Goal: Task Accomplishment & Management: Manage account settings

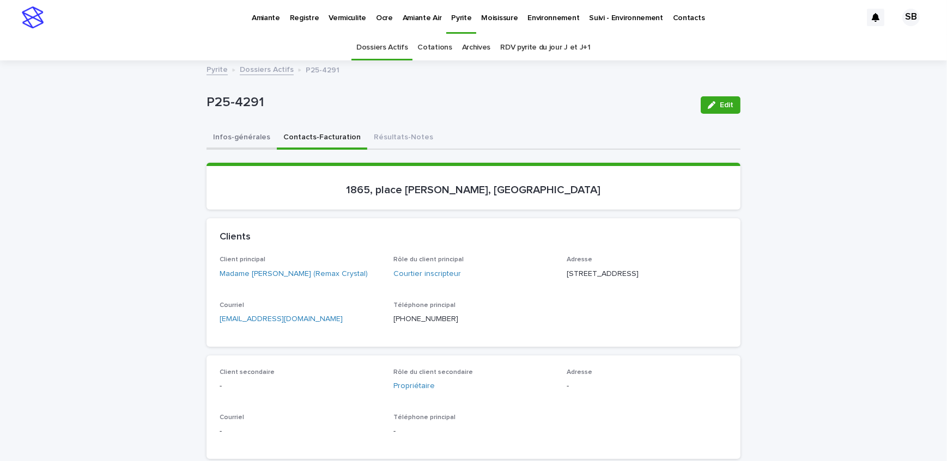
click at [245, 139] on button "Infos-générales" at bounding box center [241, 138] width 70 height 23
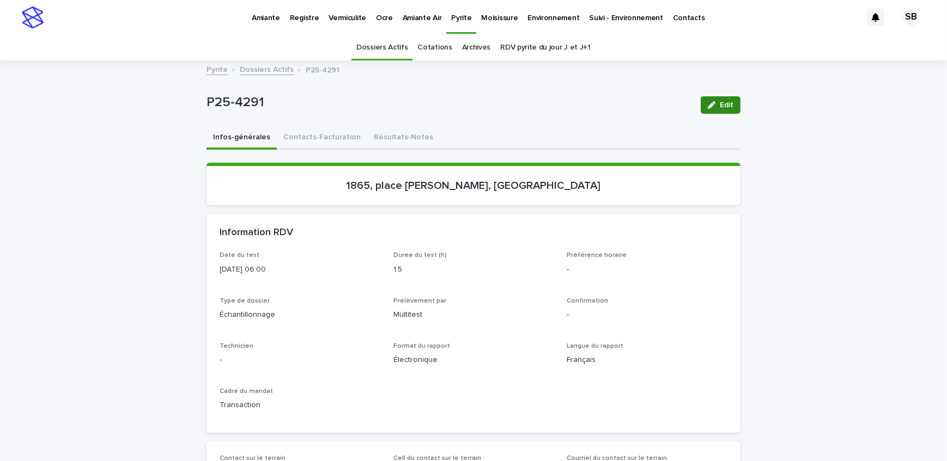
click at [710, 103] on icon "button" at bounding box center [712, 105] width 8 height 8
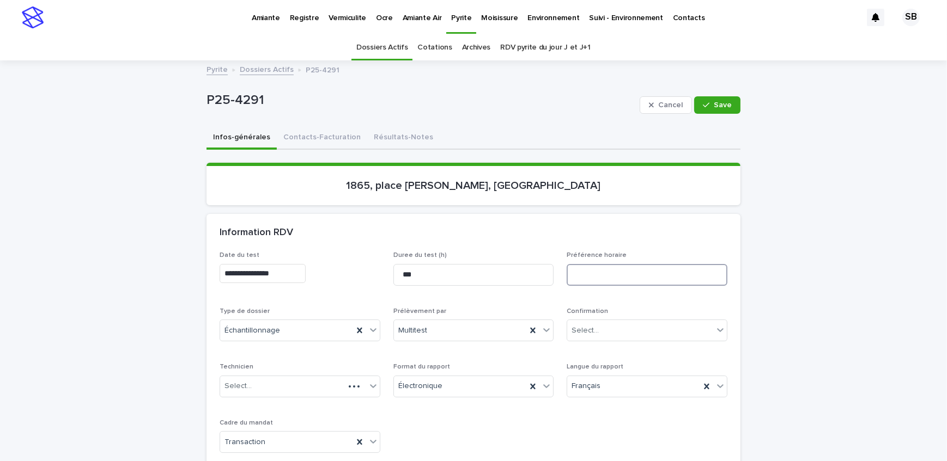
click at [600, 275] on input at bounding box center [647, 275] width 161 height 22
click at [631, 277] on input "**********" at bounding box center [647, 275] width 161 height 22
click at [643, 252] on p "Préférence horaire" at bounding box center [647, 256] width 161 height 8
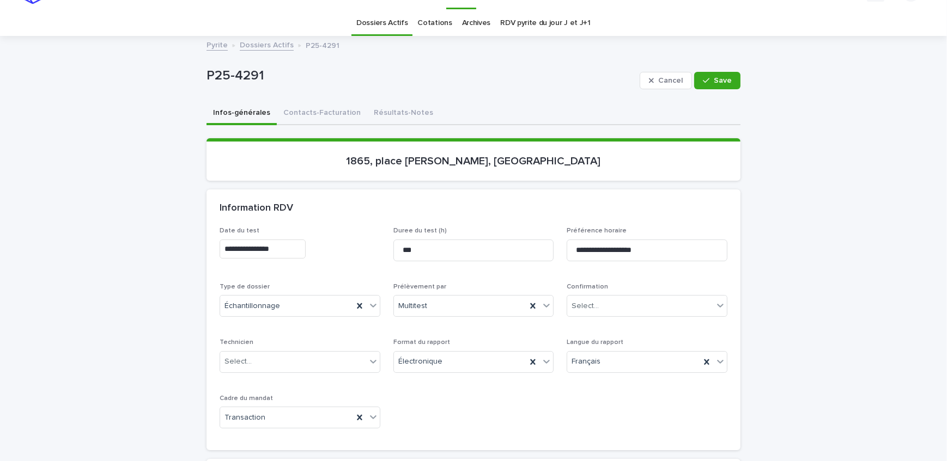
scroll to position [49, 0]
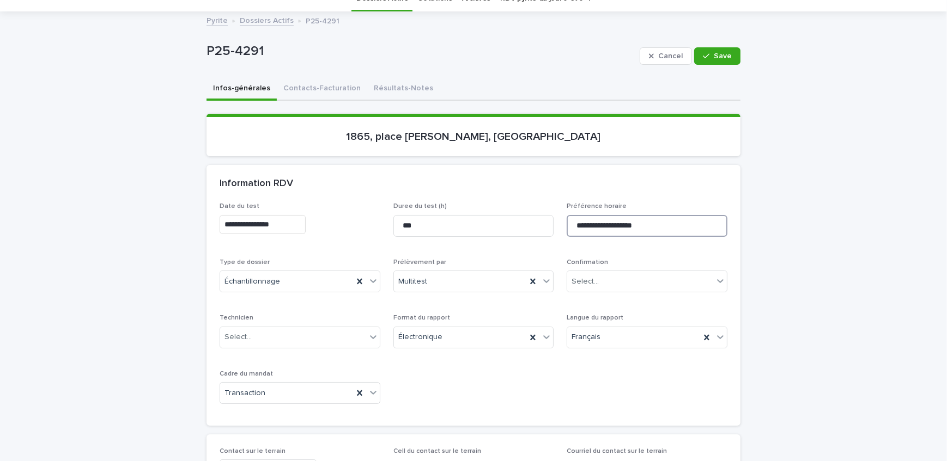
click at [666, 223] on input "**********" at bounding box center [647, 226] width 161 height 22
type input "**********"
click at [710, 54] on div "button" at bounding box center [708, 56] width 11 height 8
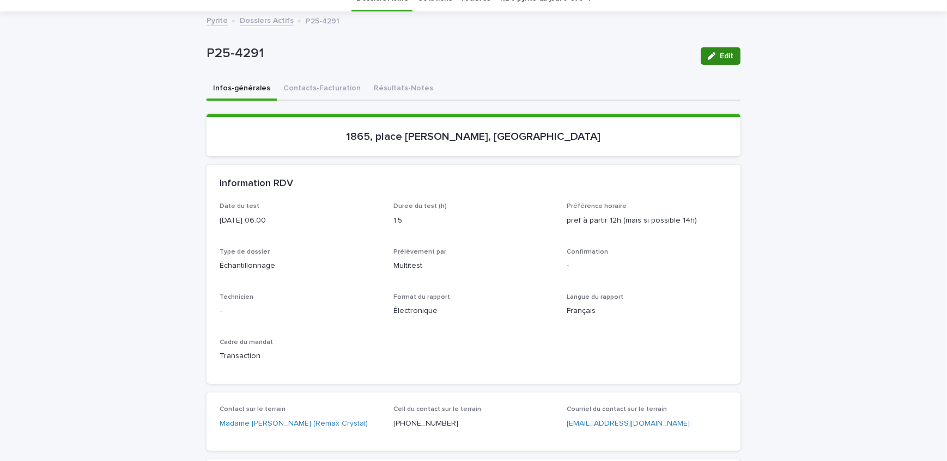
click at [715, 57] on div "button" at bounding box center [714, 56] width 12 height 8
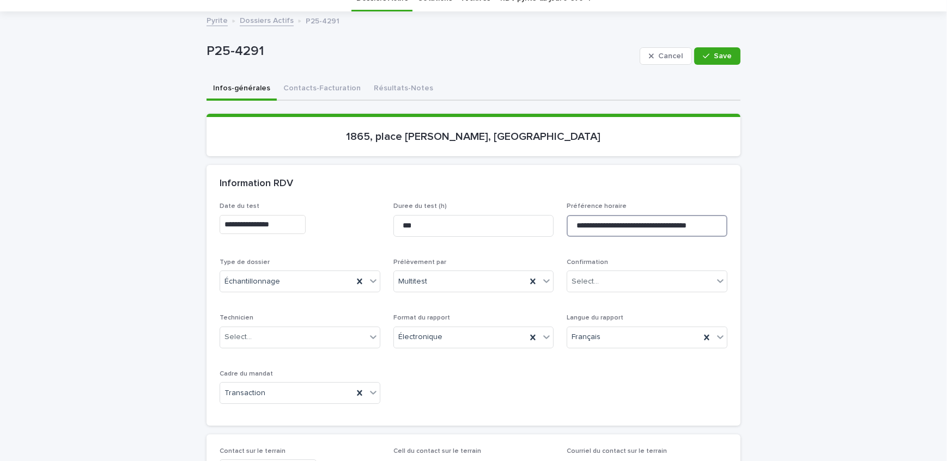
click at [610, 223] on input "**********" at bounding box center [647, 226] width 161 height 22
type input "**********"
click at [714, 54] on span "Save" at bounding box center [723, 56] width 18 height 8
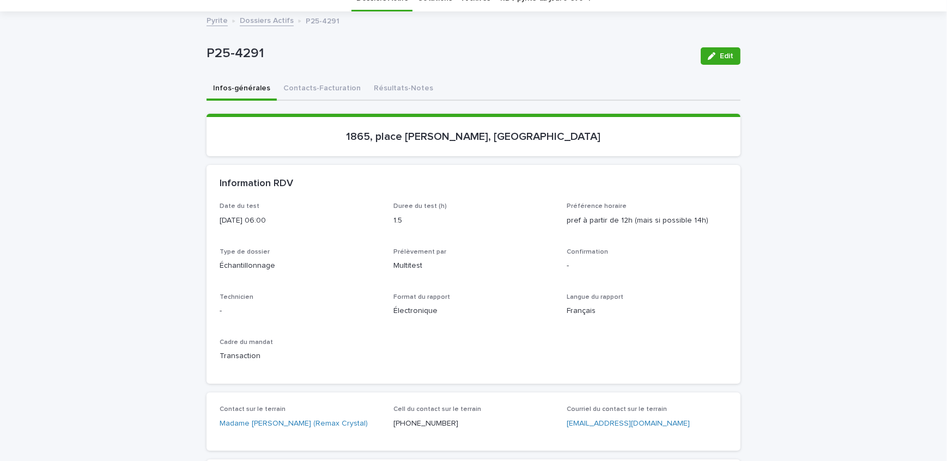
click at [256, 435] on div "Contact sur le terrain Madame [PERSON_NAME] (Remax Crystal)" at bounding box center [300, 422] width 161 height 32
drag, startPoint x: 142, startPoint y: 302, endPoint x: 162, endPoint y: 252, distance: 54.5
click at [309, 87] on button "Contacts-Facturation" at bounding box center [322, 89] width 90 height 23
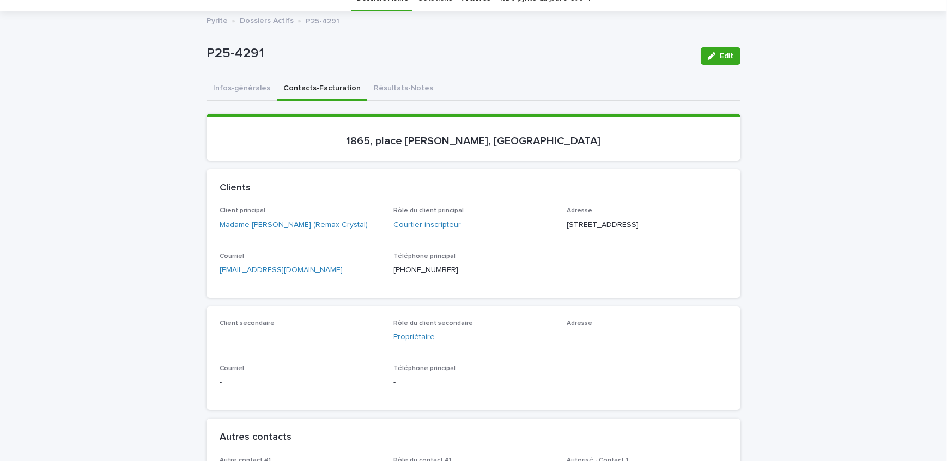
click at [727, 47] on button "Edit" at bounding box center [721, 55] width 40 height 17
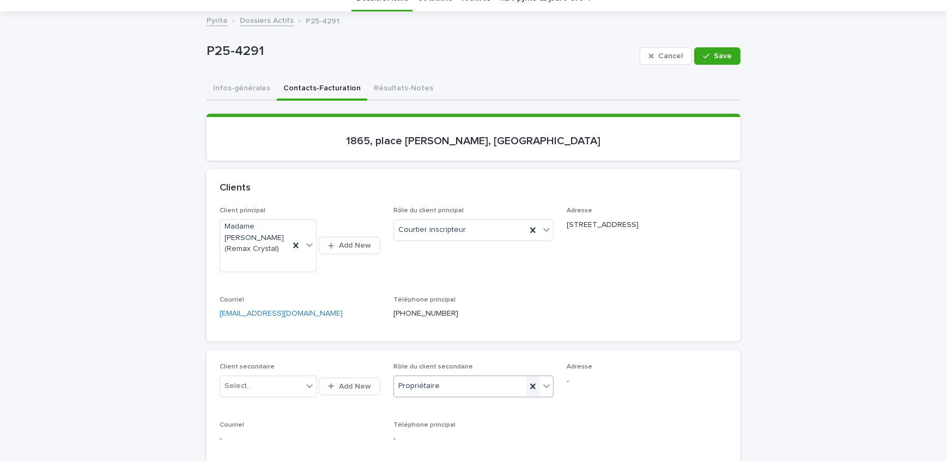
click at [531, 384] on icon at bounding box center [533, 386] width 5 height 5
click at [718, 55] on span "Save" at bounding box center [723, 56] width 18 height 8
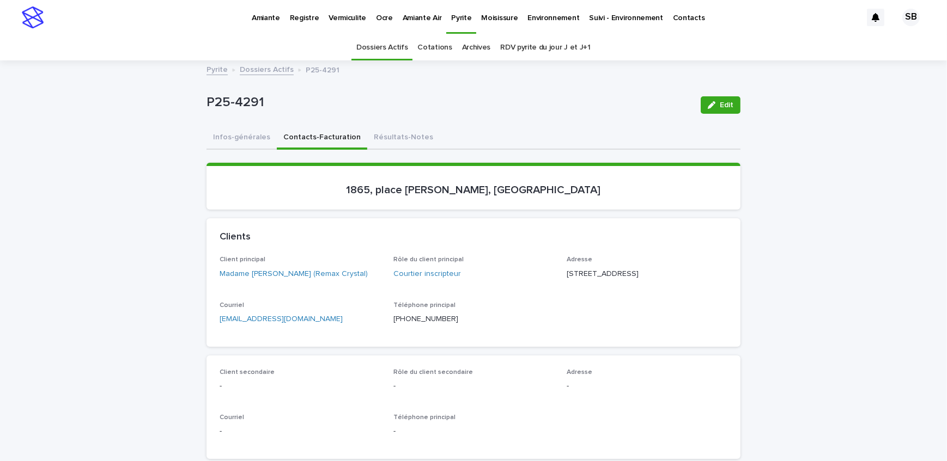
click at [274, 98] on p "P25-4291" at bounding box center [448, 103] width 485 height 16
click at [276, 69] on link "Dossiers Actifs" at bounding box center [267, 69] width 54 height 13
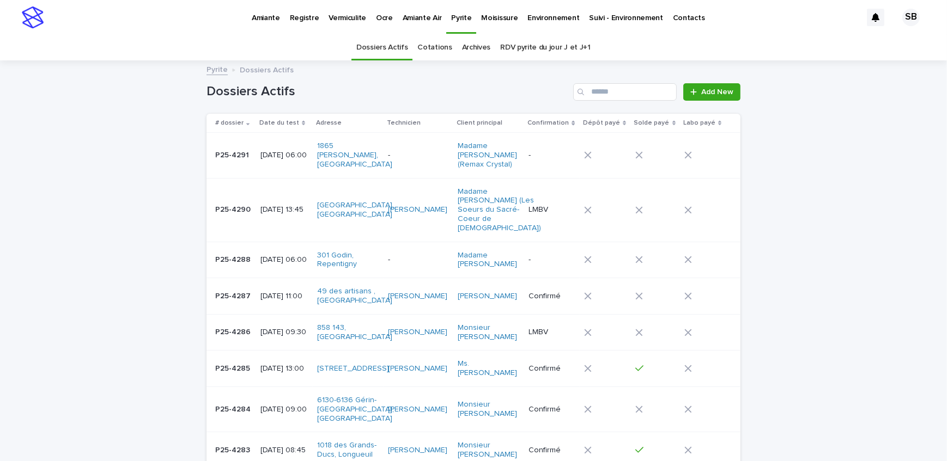
drag, startPoint x: 142, startPoint y: 162, endPoint x: 148, endPoint y: 179, distance: 17.4
click at [210, 158] on td "P25-4291 P25-4291" at bounding box center [231, 155] width 50 height 45
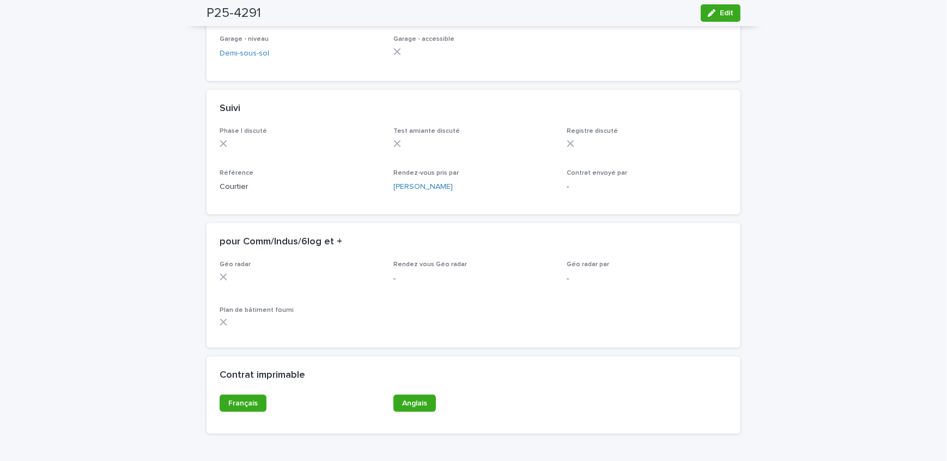
scroll to position [872, 0]
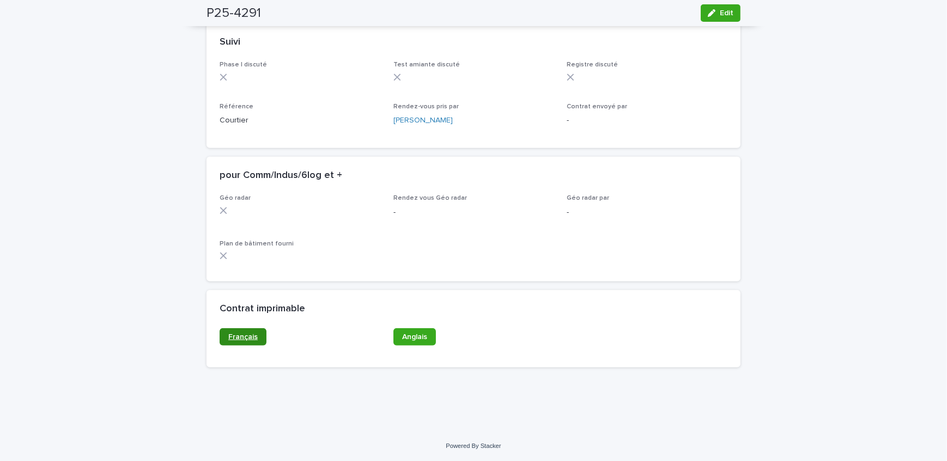
click at [239, 330] on link "Français" at bounding box center [243, 337] width 47 height 17
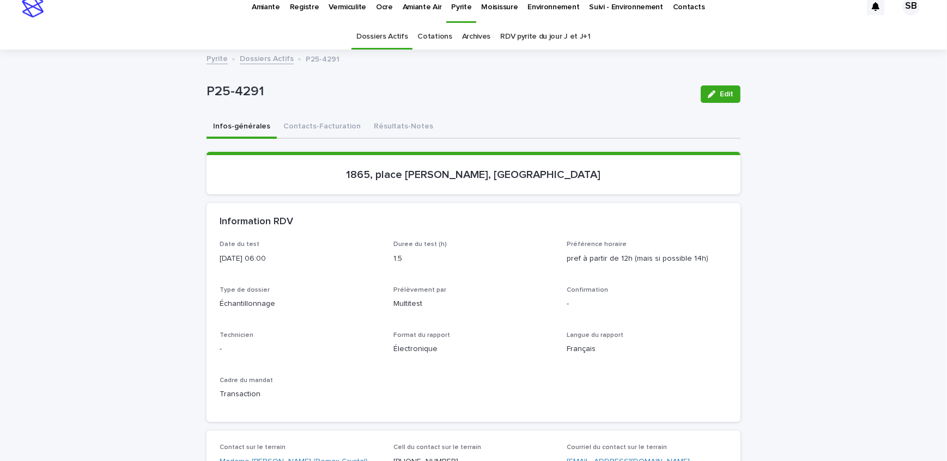
scroll to position [0, 0]
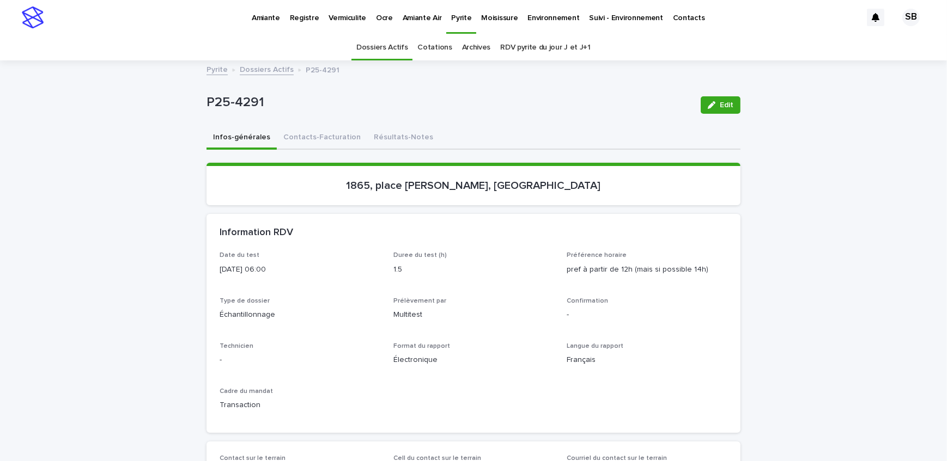
click at [250, 66] on link "Dossiers Actifs" at bounding box center [267, 69] width 54 height 13
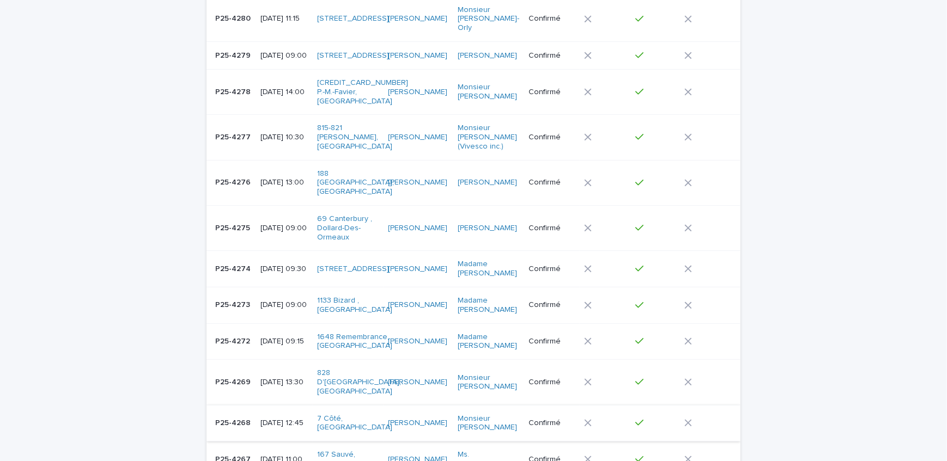
scroll to position [545, 0]
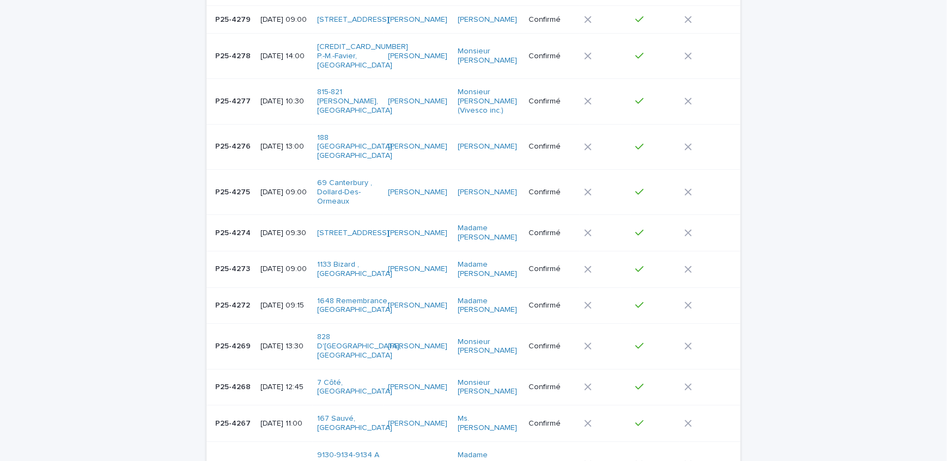
click at [242, 381] on p "P25-4268" at bounding box center [234, 386] width 38 height 11
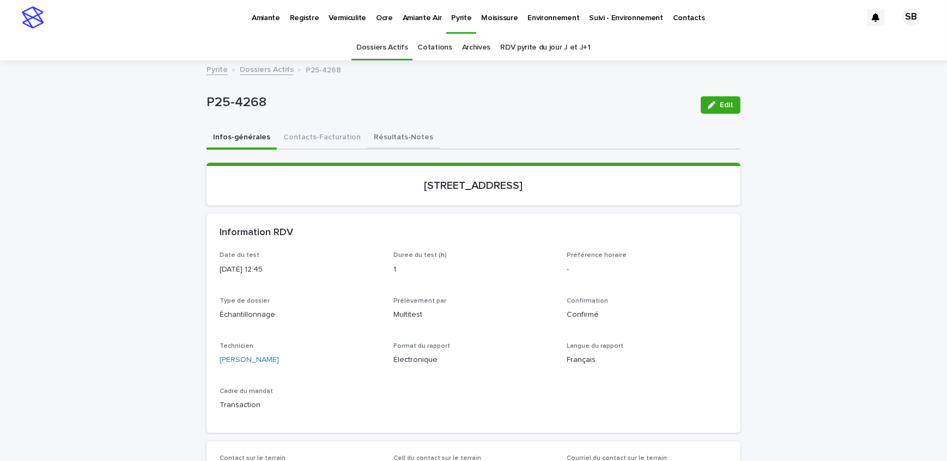
click at [367, 136] on button "Résultats-Notes" at bounding box center [403, 138] width 72 height 23
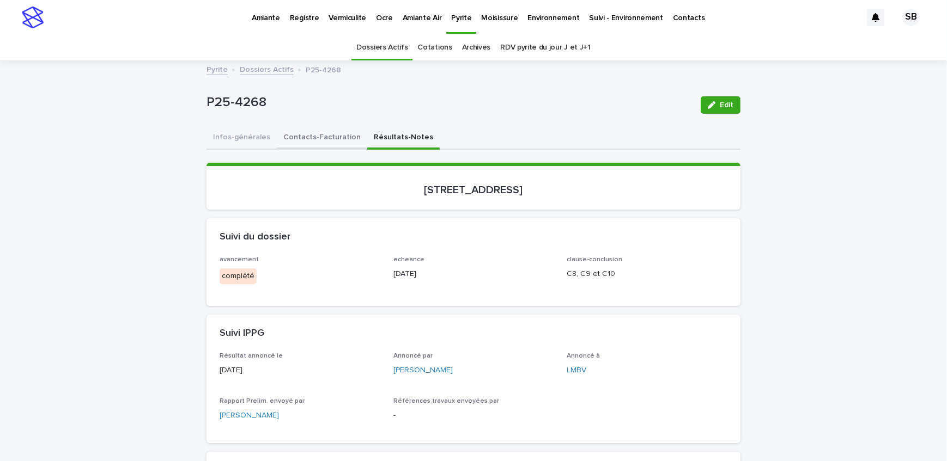
click at [325, 143] on button "Contacts-Facturation" at bounding box center [322, 138] width 90 height 23
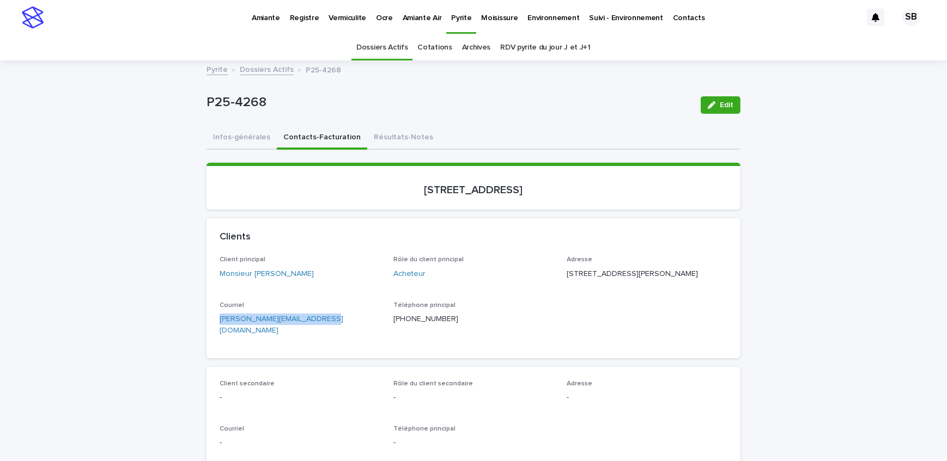
drag, startPoint x: 317, startPoint y: 340, endPoint x: 193, endPoint y: 344, distance: 123.7
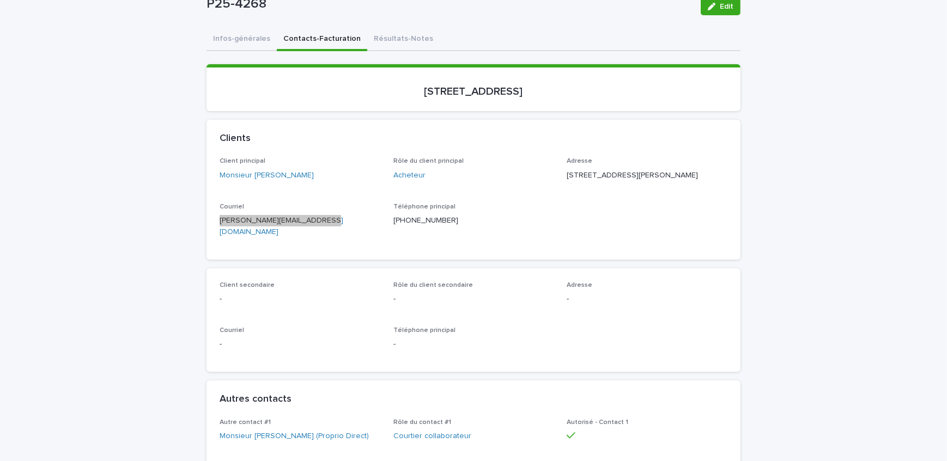
scroll to position [198, 0]
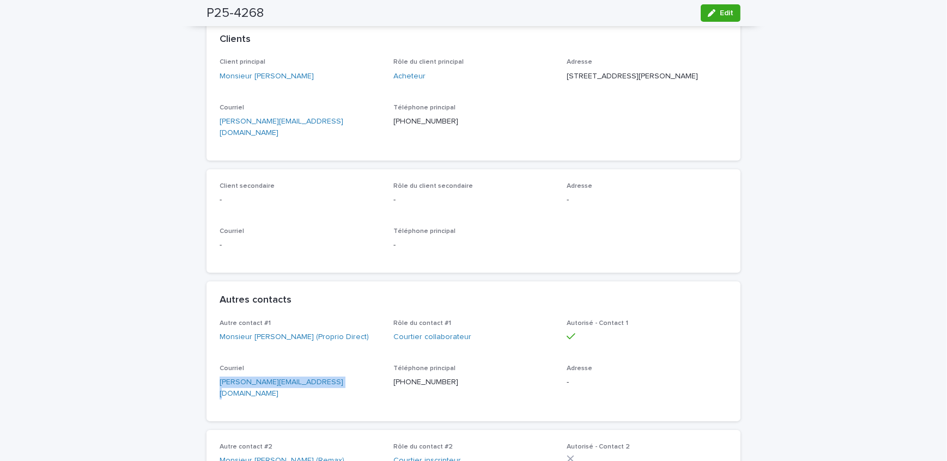
drag, startPoint x: 271, startPoint y: 387, endPoint x: 191, endPoint y: 392, distance: 80.8
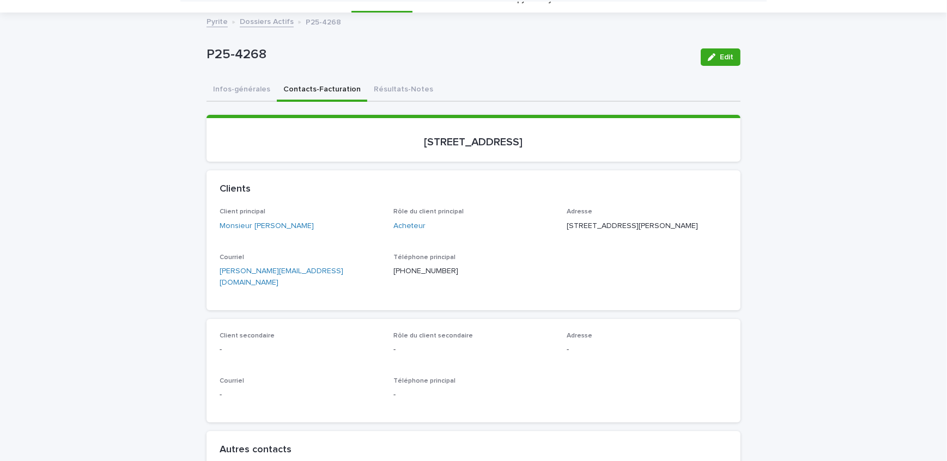
scroll to position [0, 0]
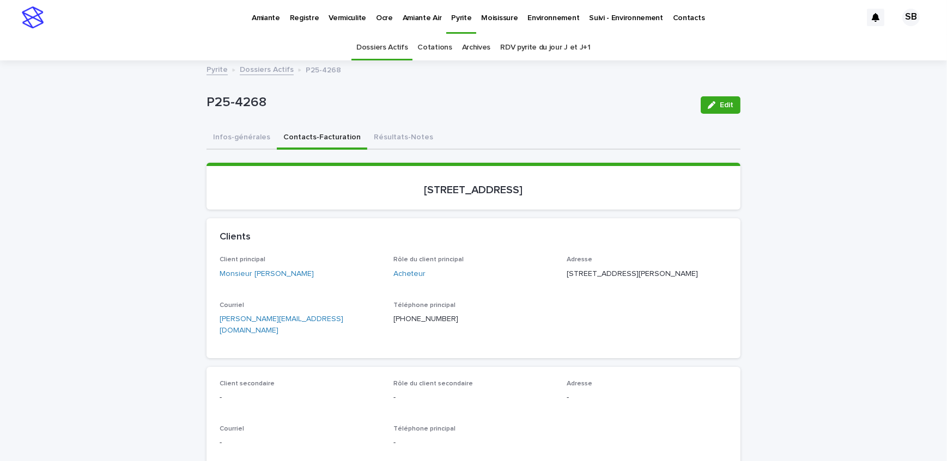
click at [237, 120] on div "P25-4268 Edit" at bounding box center [473, 105] width 534 height 44
click at [370, 135] on button "Résultats-Notes" at bounding box center [403, 138] width 72 height 23
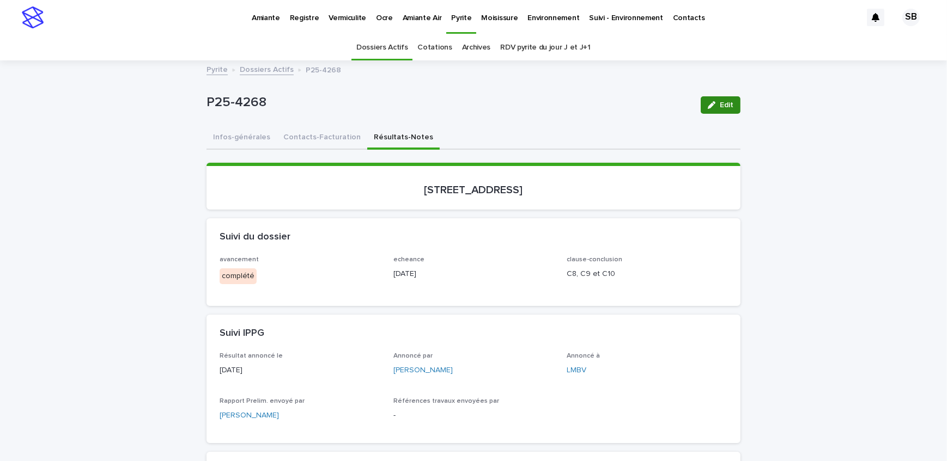
click at [729, 105] on span "Edit" at bounding box center [727, 105] width 14 height 8
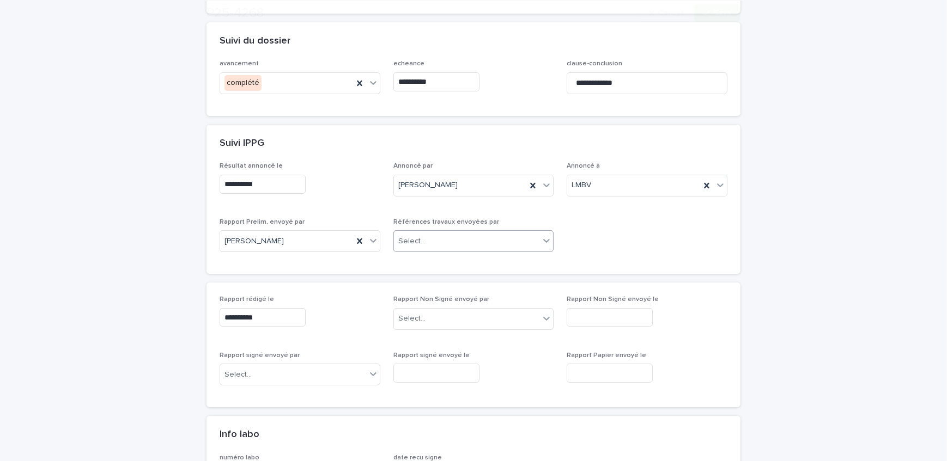
scroll to position [198, 0]
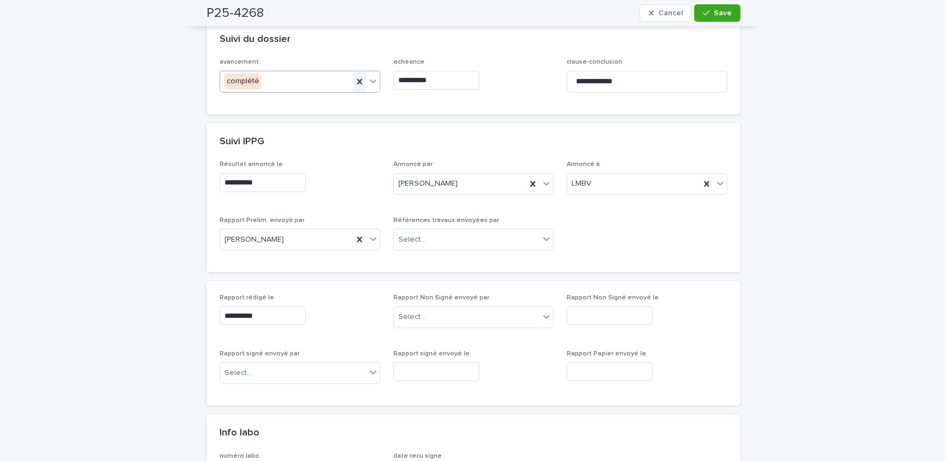
click at [355, 84] on icon at bounding box center [359, 81] width 11 height 11
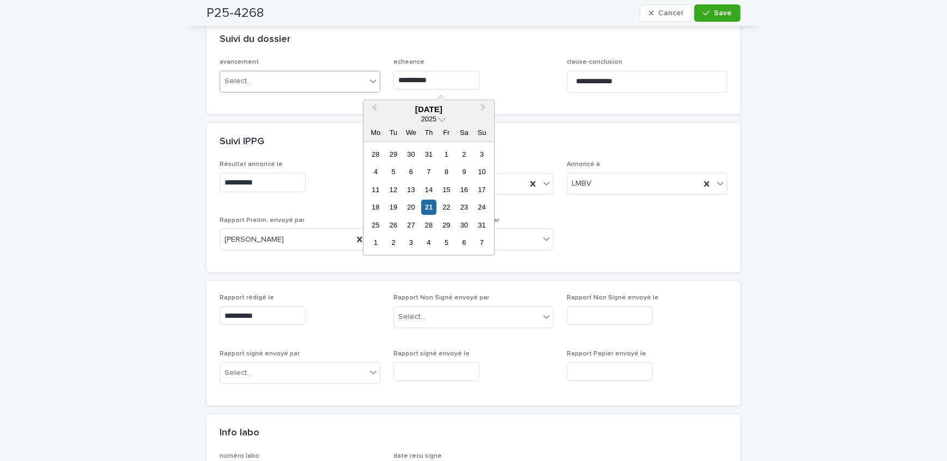
drag, startPoint x: 445, startPoint y: 81, endPoint x: 319, endPoint y: 82, distance: 126.4
click at [319, 82] on div "**********" at bounding box center [474, 79] width 508 height 42
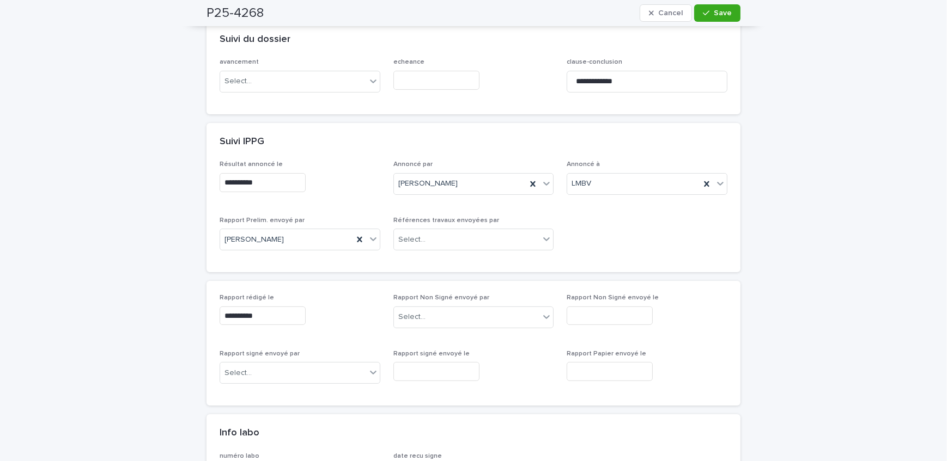
click at [536, 68] on div "echeance" at bounding box center [473, 78] width 161 height 40
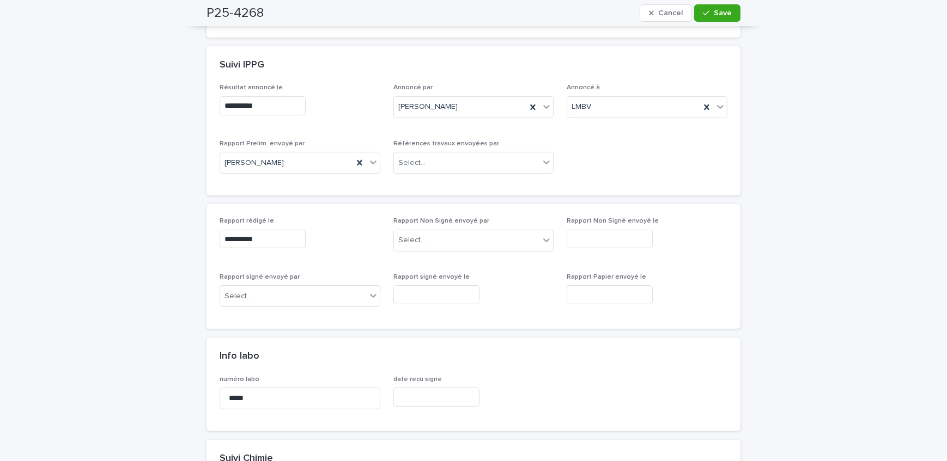
scroll to position [347, 0]
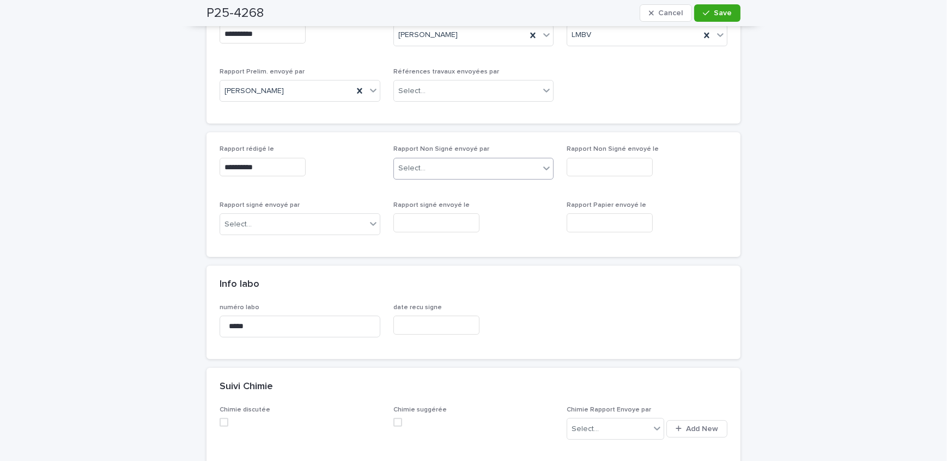
click at [439, 163] on div "Select..." at bounding box center [467, 169] width 146 height 18
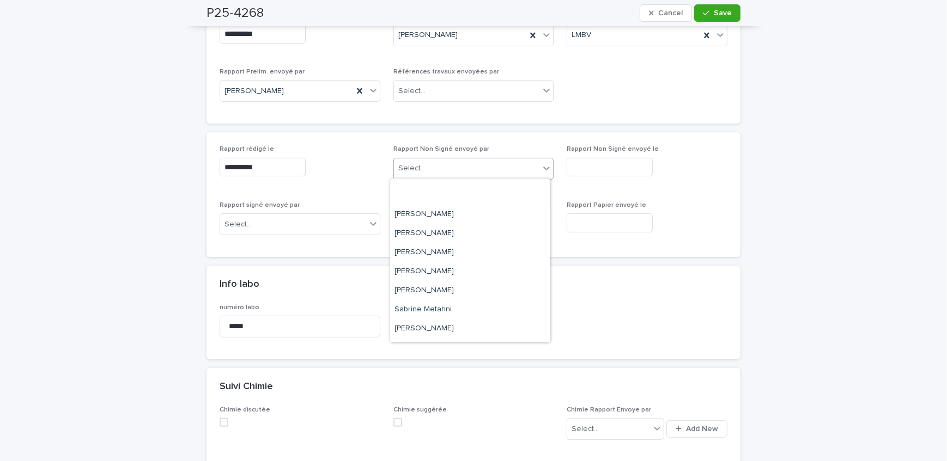
scroll to position [180, 0]
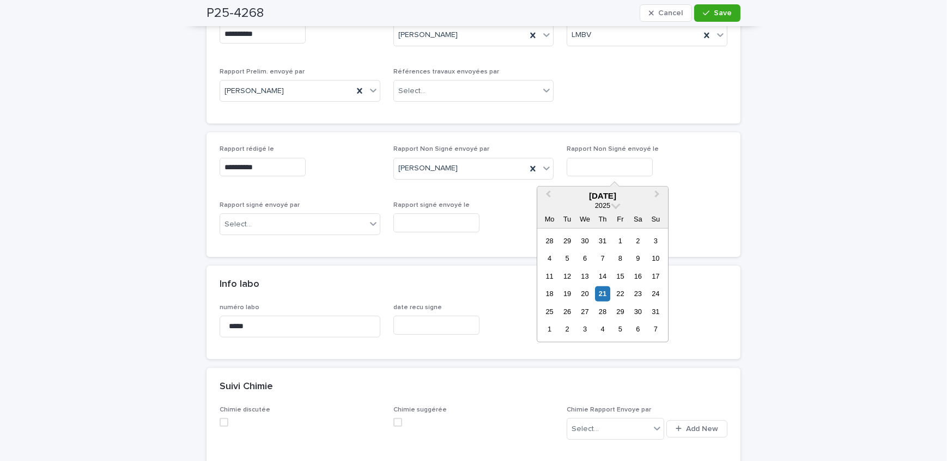
click at [607, 167] on input "text" at bounding box center [610, 167] width 86 height 19
click at [602, 294] on div "21" at bounding box center [602, 294] width 15 height 15
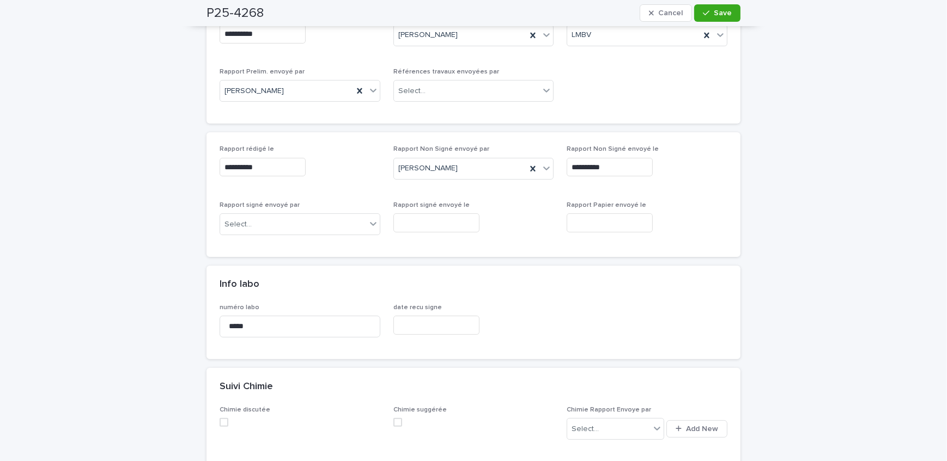
type input "**********"
click at [712, 8] on button "Save" at bounding box center [717, 12] width 46 height 17
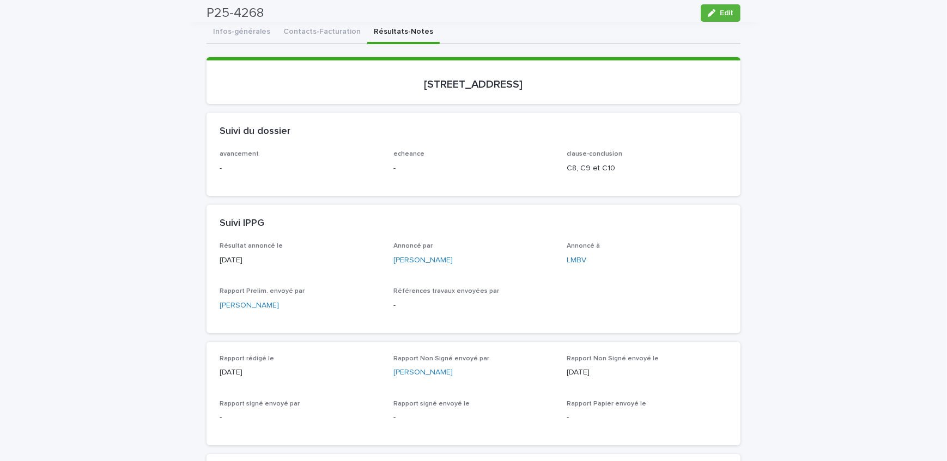
scroll to position [0, 0]
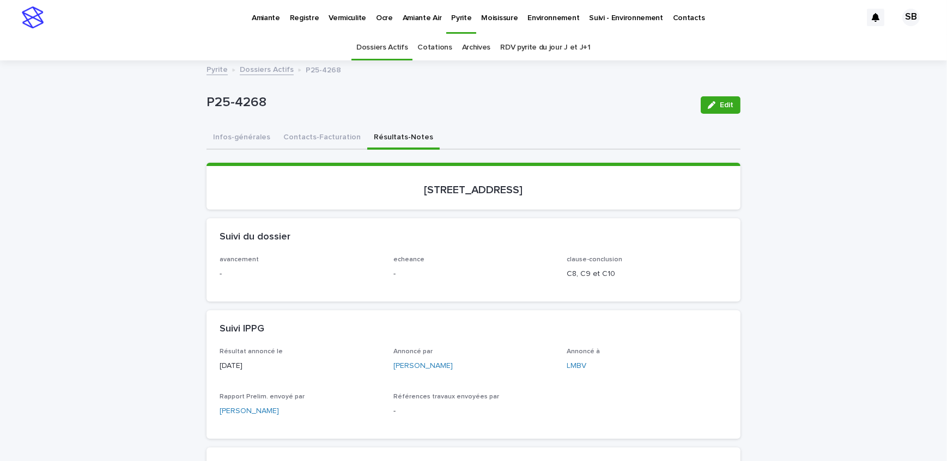
click at [275, 65] on link "Dossiers Actifs" at bounding box center [267, 69] width 54 height 13
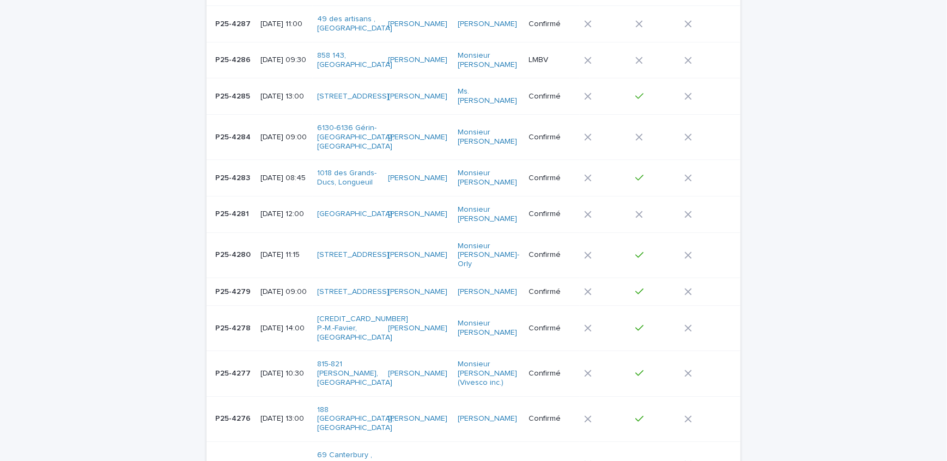
scroll to position [332, 0]
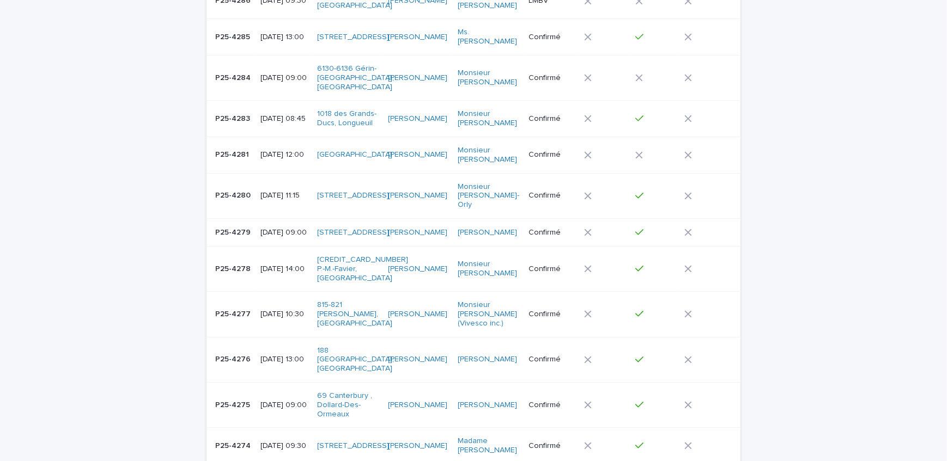
click at [237, 428] on td "P25-4274 P25-4274" at bounding box center [231, 446] width 50 height 37
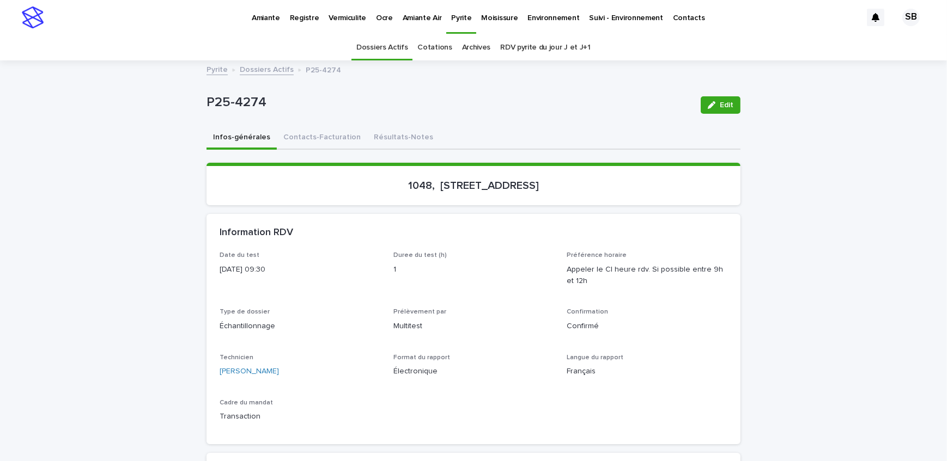
click at [429, 141] on div "Infos-générales Contacts-Facturation Résultats-Notes" at bounding box center [473, 138] width 534 height 23
click at [396, 144] on button "Résultats-Notes" at bounding box center [403, 138] width 72 height 23
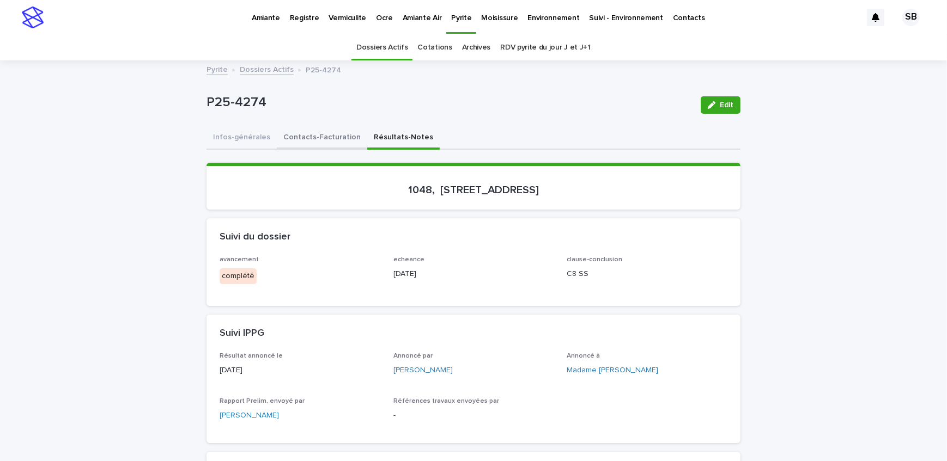
drag, startPoint x: 332, startPoint y: 139, endPoint x: 269, endPoint y: 142, distance: 63.8
click at [332, 139] on button "Contacts-Facturation" at bounding box center [322, 138] width 90 height 23
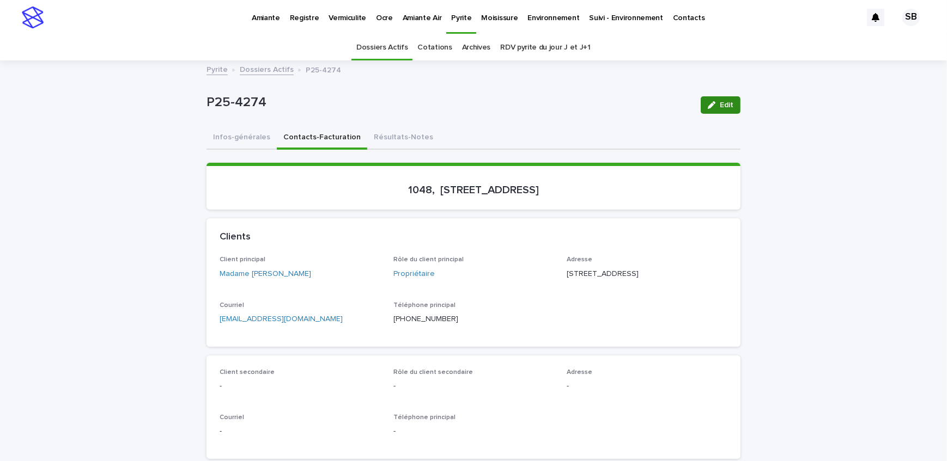
click at [395, 130] on button "Résultats-Notes" at bounding box center [403, 138] width 72 height 23
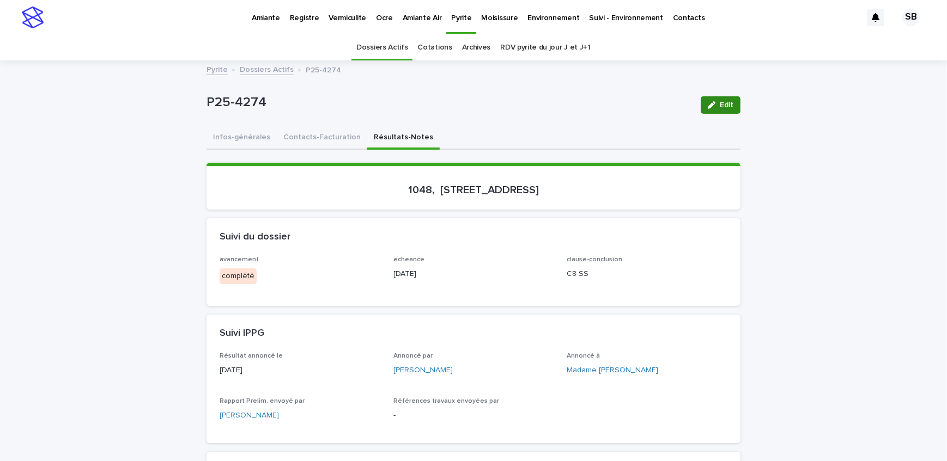
click at [725, 110] on button "Edit" at bounding box center [721, 104] width 40 height 17
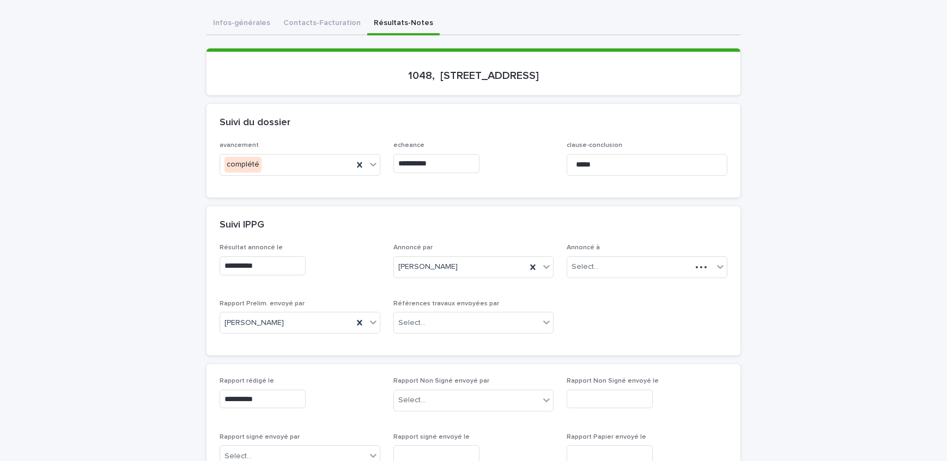
scroll to position [148, 0]
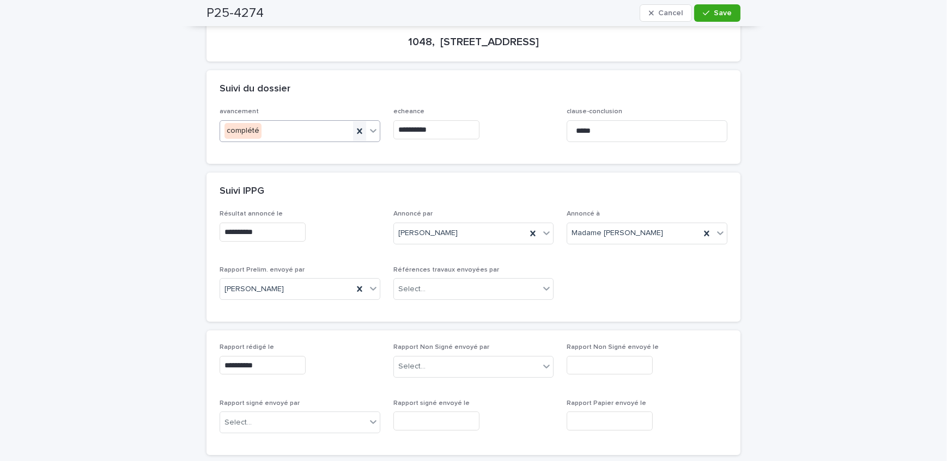
click at [357, 129] on icon at bounding box center [359, 131] width 5 height 5
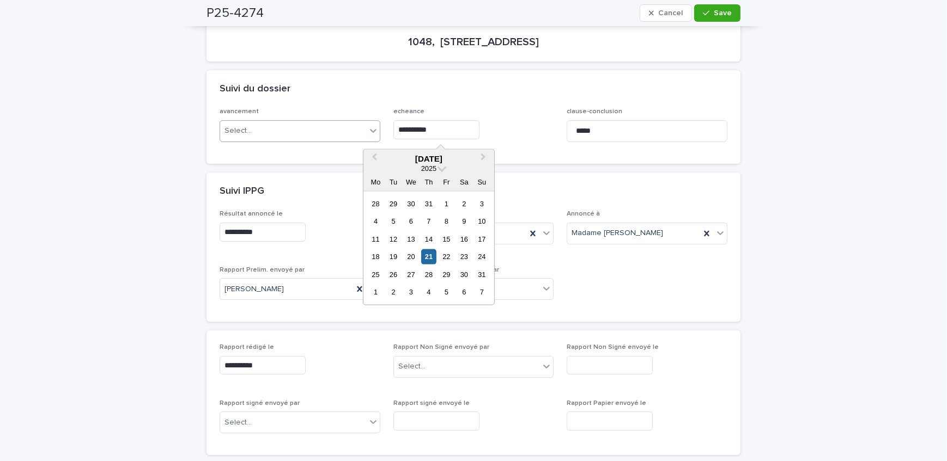
drag, startPoint x: 429, startPoint y: 136, endPoint x: 239, endPoint y: 136, distance: 190.7
click at [239, 136] on div "**********" at bounding box center [474, 129] width 508 height 42
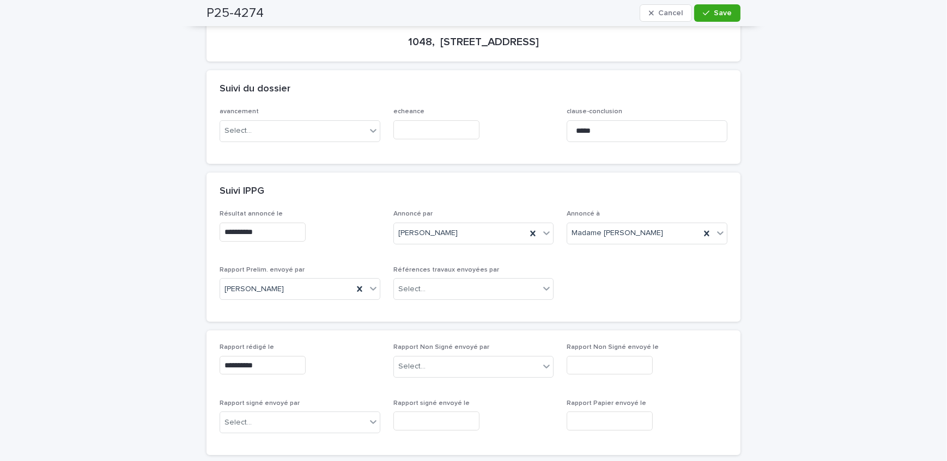
click at [525, 122] on div at bounding box center [473, 129] width 161 height 19
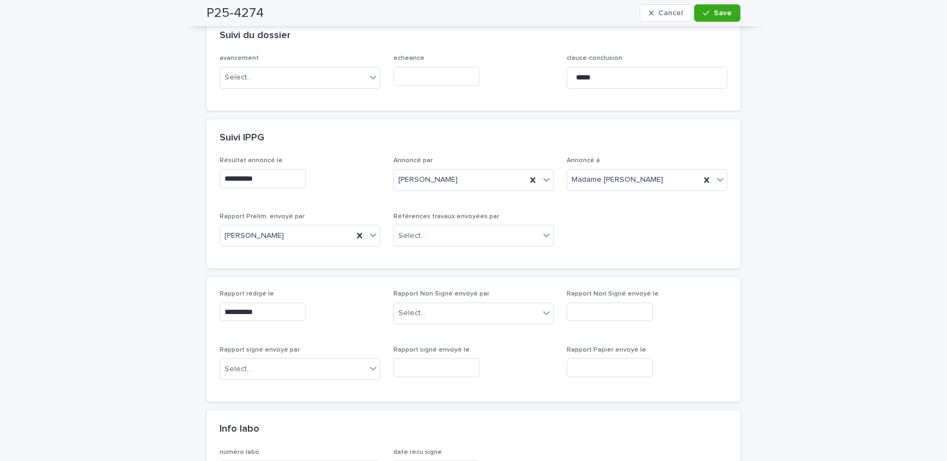
scroll to position [297, 0]
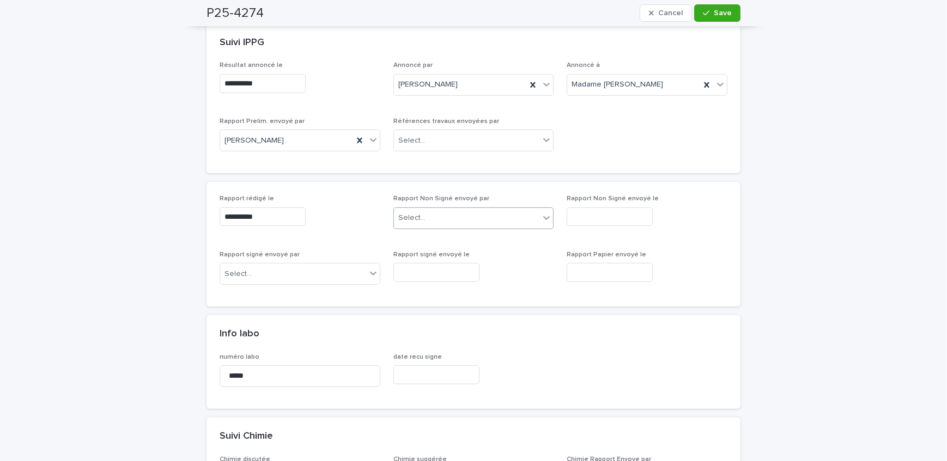
click at [458, 217] on div "Select..." at bounding box center [467, 218] width 146 height 18
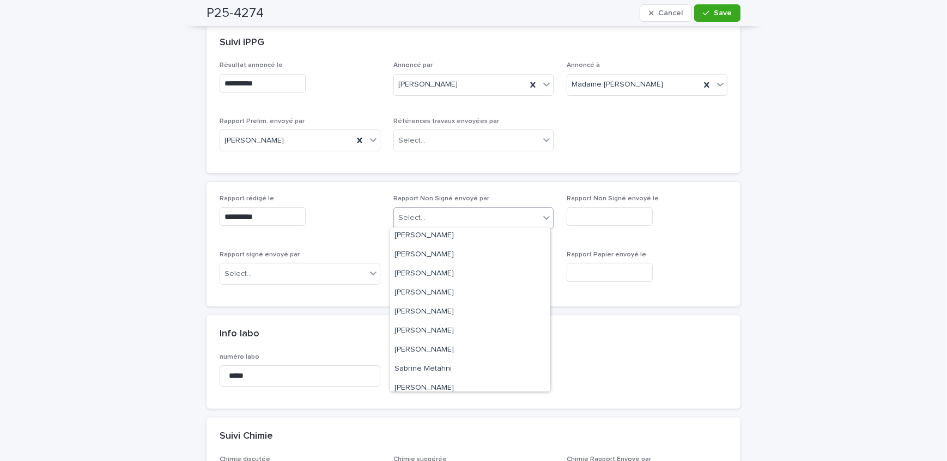
scroll to position [180, 0]
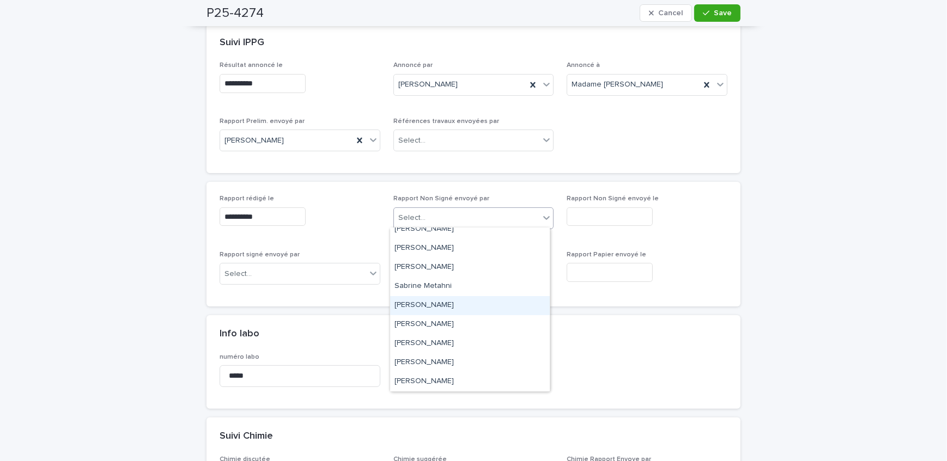
click at [454, 300] on div "[PERSON_NAME]" at bounding box center [470, 305] width 160 height 19
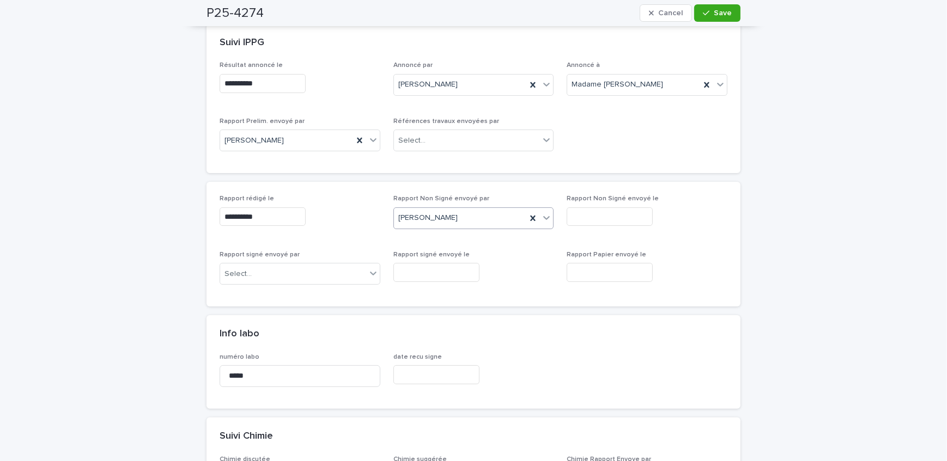
click at [619, 217] on input "text" at bounding box center [610, 217] width 86 height 19
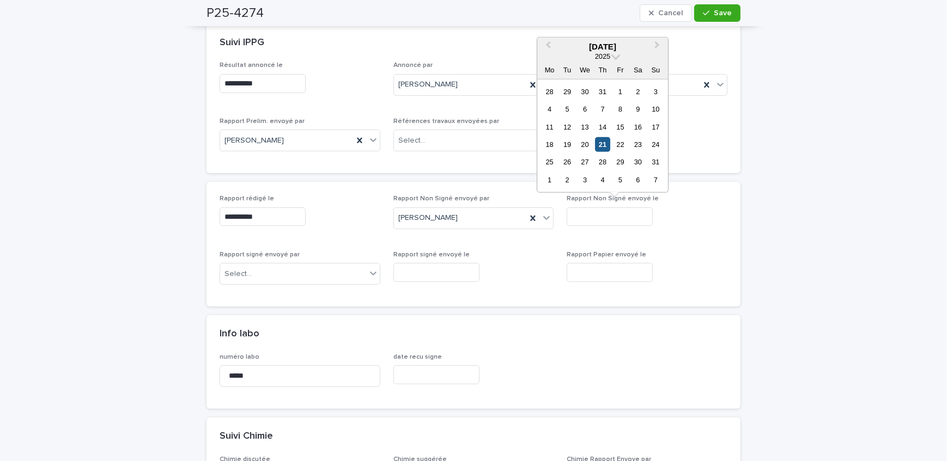
click at [602, 144] on div "21" at bounding box center [602, 144] width 15 height 15
type input "**********"
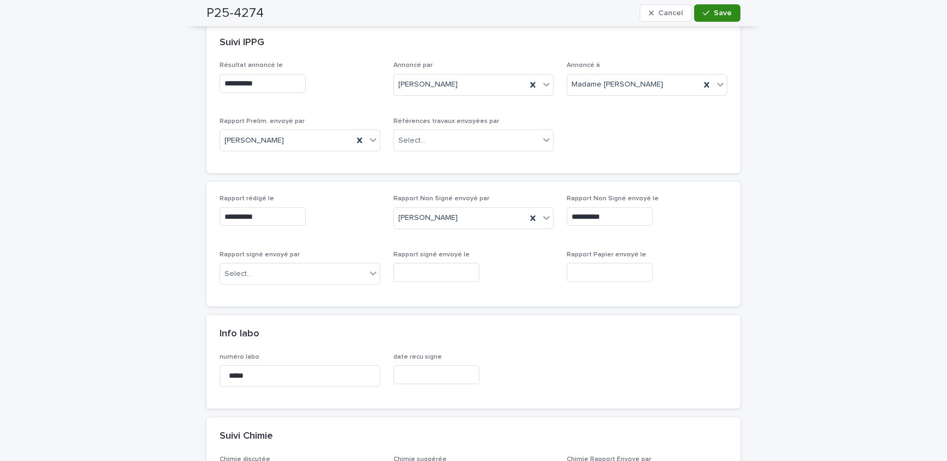
click at [709, 12] on div "button" at bounding box center [708, 13] width 11 height 8
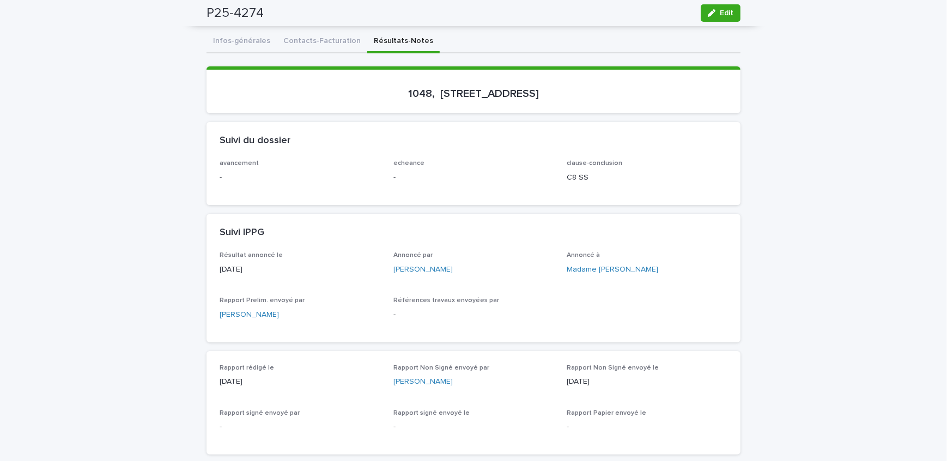
scroll to position [0, 0]
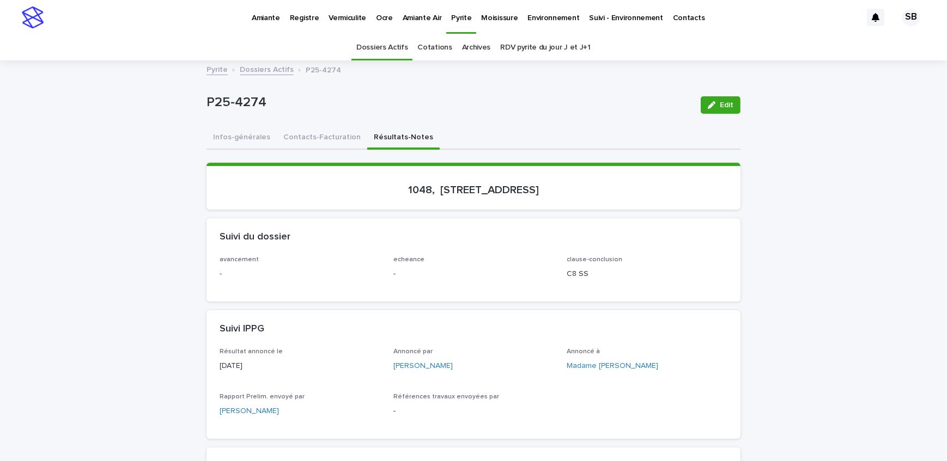
click at [259, 70] on link "Dossiers Actifs" at bounding box center [267, 69] width 54 height 13
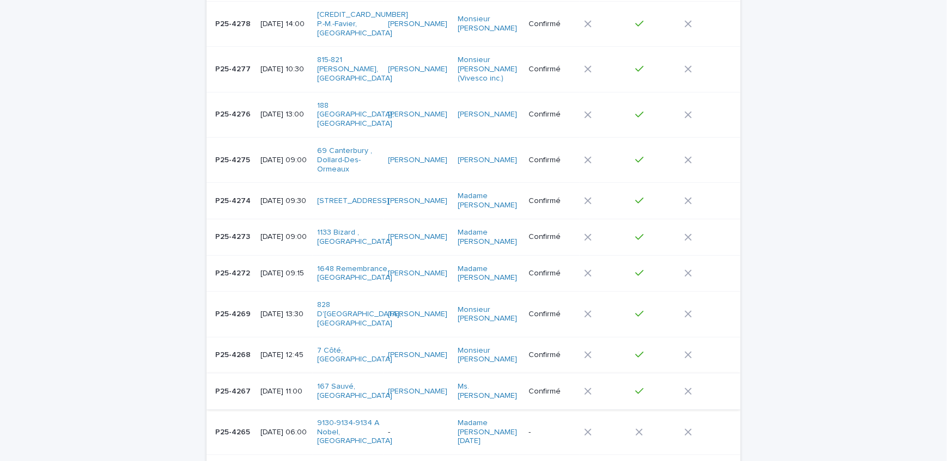
scroll to position [594, 0]
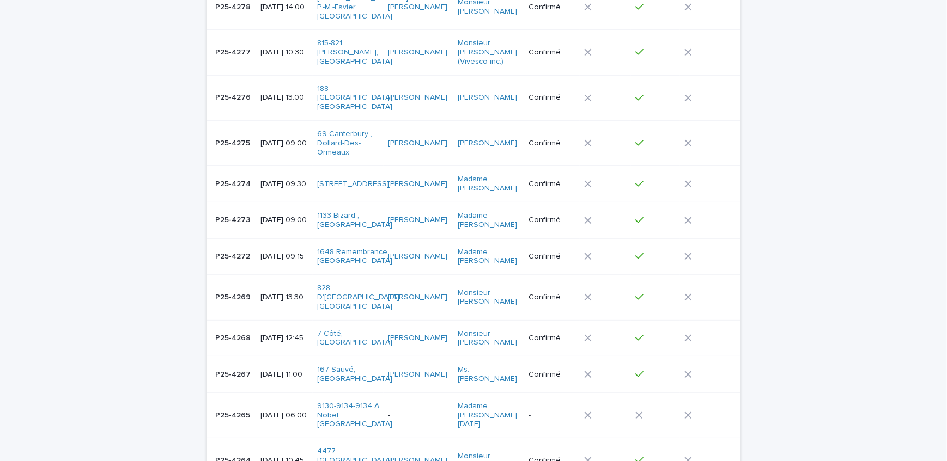
click at [230, 454] on p "P25-4264" at bounding box center [234, 459] width 38 height 11
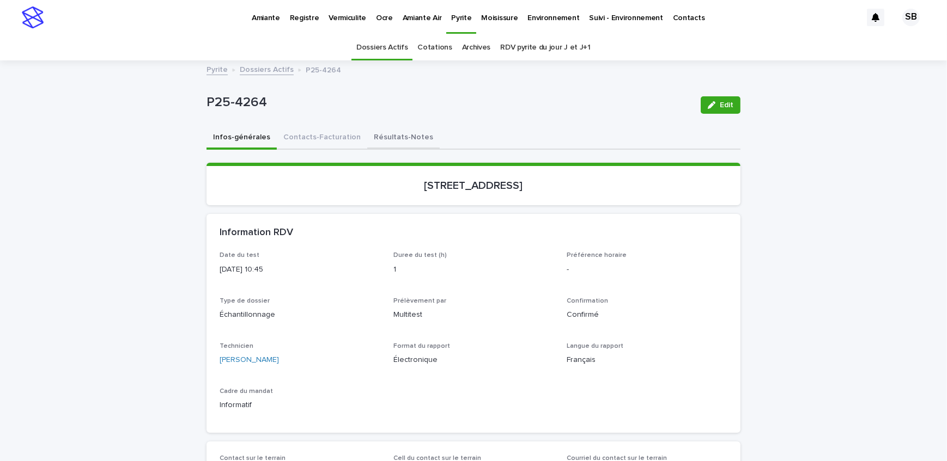
click at [397, 138] on button "Résultats-Notes" at bounding box center [403, 138] width 72 height 23
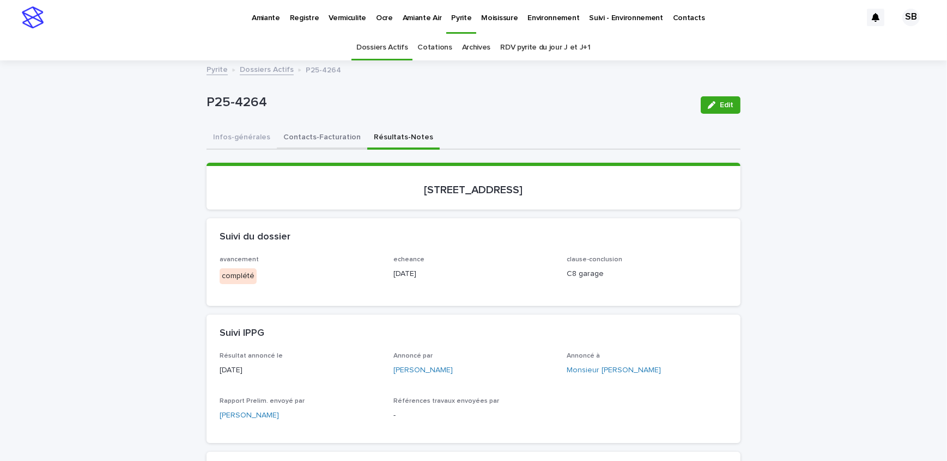
click at [315, 142] on button "Contacts-Facturation" at bounding box center [322, 138] width 90 height 23
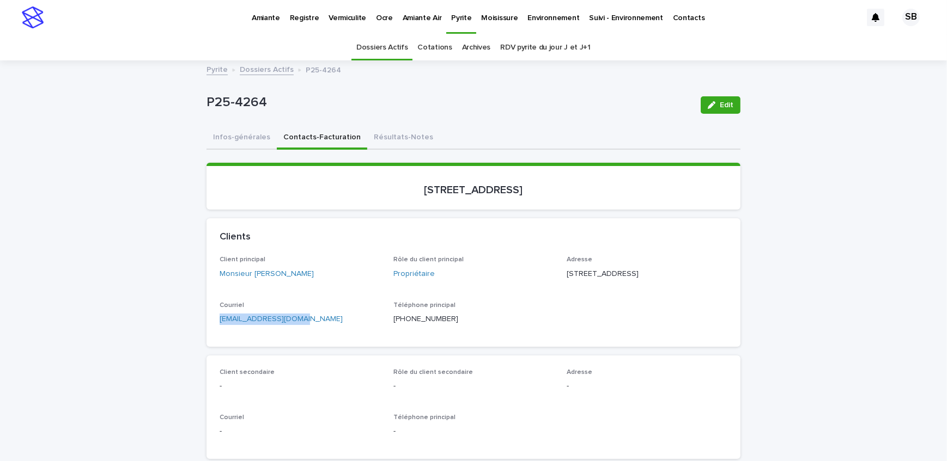
drag, startPoint x: 212, startPoint y: 336, endPoint x: 194, endPoint y: 327, distance: 20.5
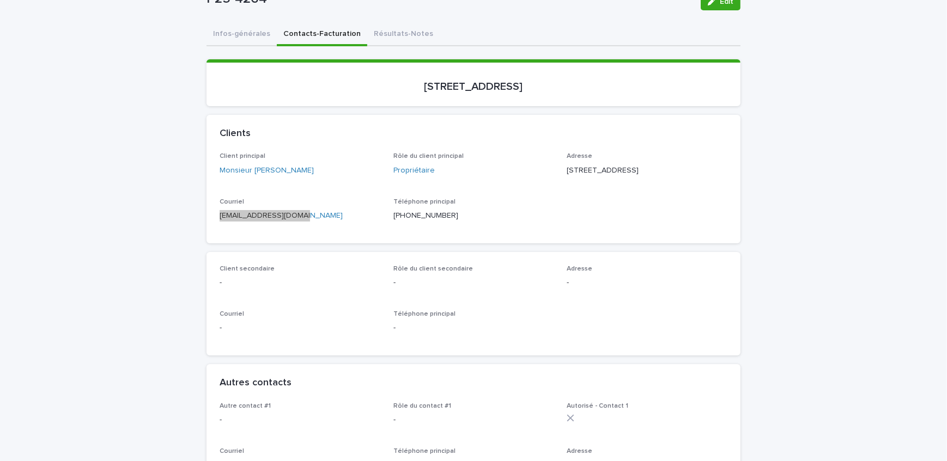
scroll to position [198, 0]
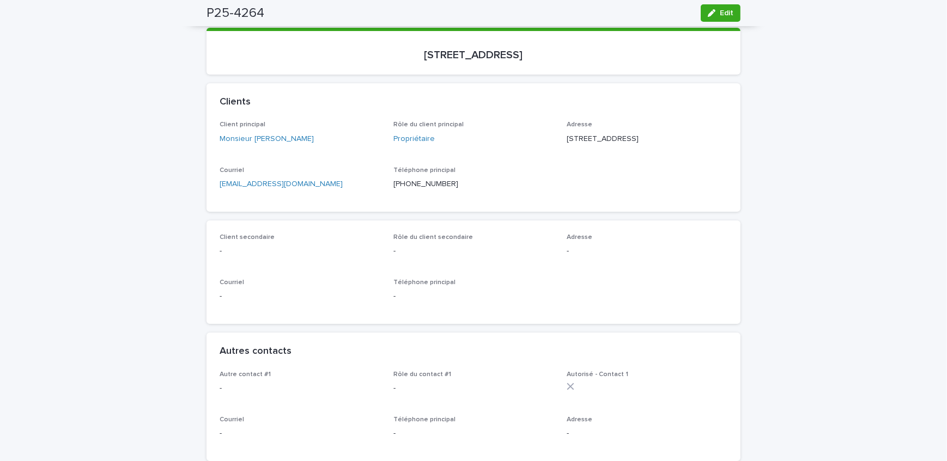
scroll to position [0, 0]
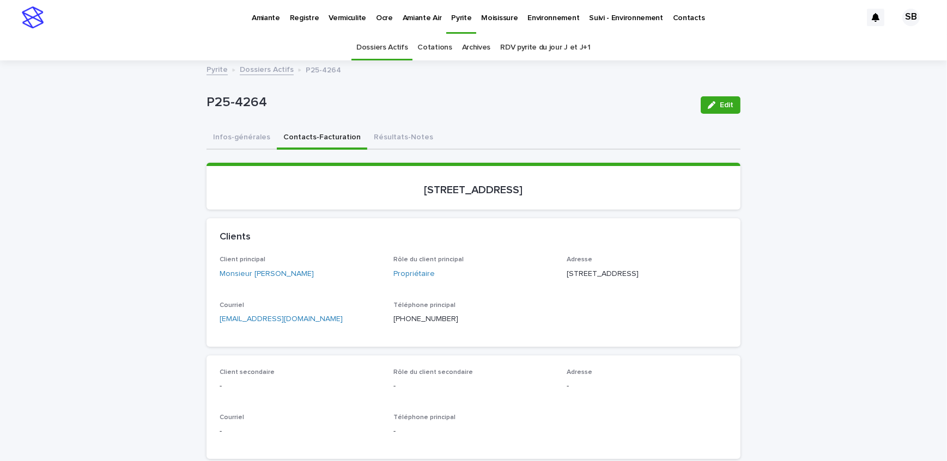
drag, startPoint x: 396, startPoint y: 145, endPoint x: 618, endPoint y: 118, distance: 224.0
click at [396, 145] on button "Résultats-Notes" at bounding box center [403, 138] width 72 height 23
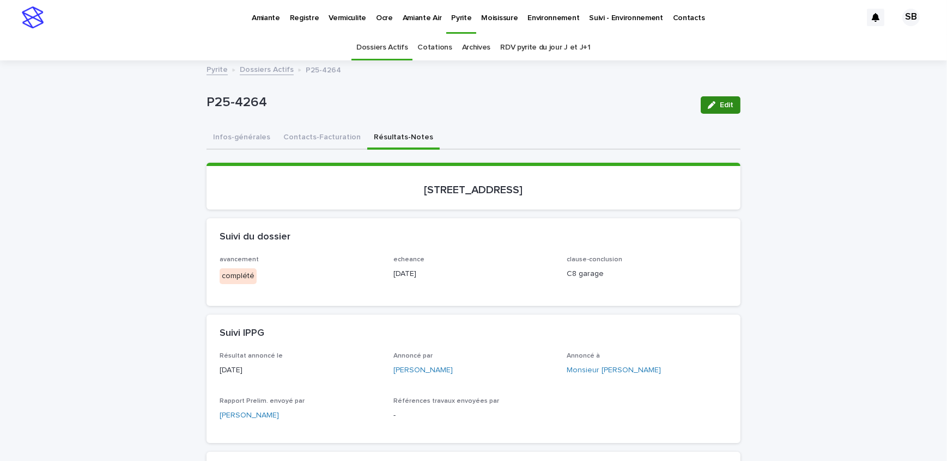
click at [714, 102] on div "button" at bounding box center [714, 105] width 12 height 8
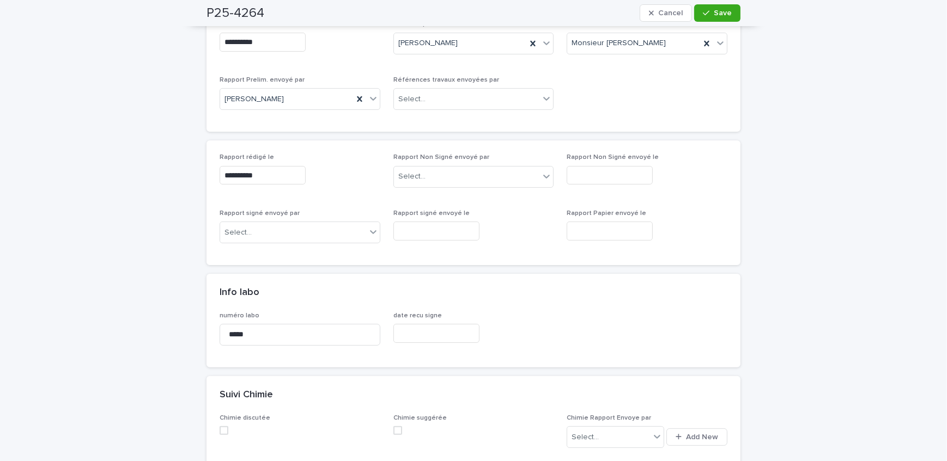
scroll to position [347, 0]
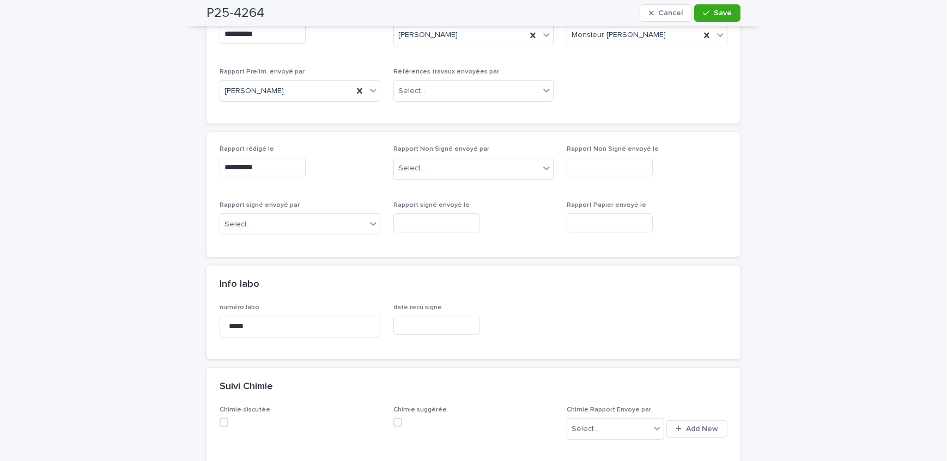
click at [464, 179] on div "Rapport Non Signé envoyé par Select..." at bounding box center [473, 166] width 161 height 42
click at [463, 178] on div "Select..." at bounding box center [473, 169] width 161 height 22
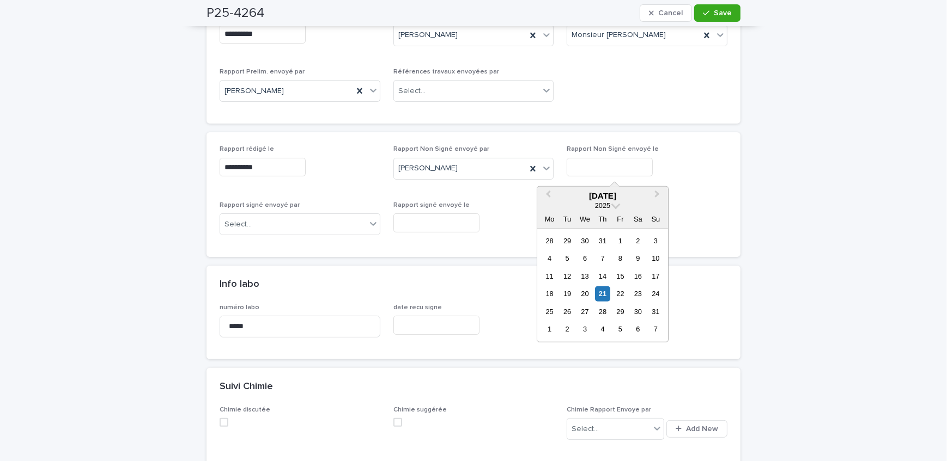
click at [593, 169] on input "text" at bounding box center [610, 167] width 86 height 19
click at [605, 293] on div "21" at bounding box center [602, 294] width 15 height 15
type input "**********"
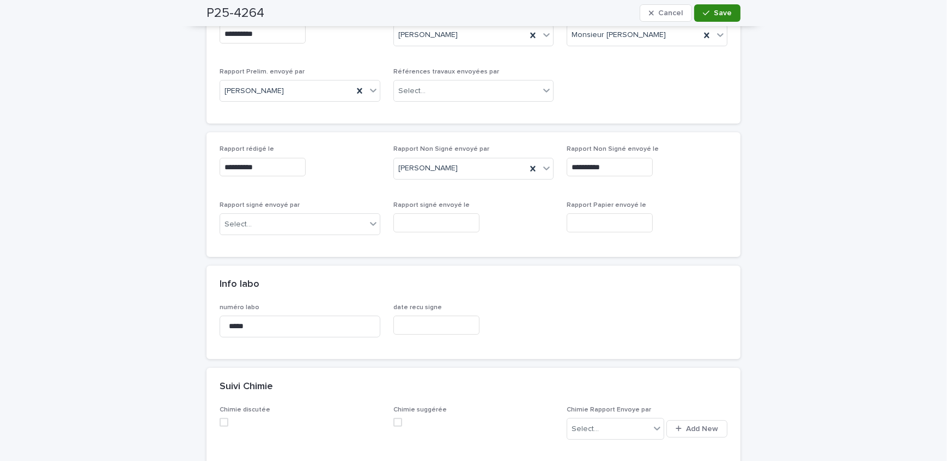
click at [714, 11] on span "Save" at bounding box center [723, 13] width 18 height 8
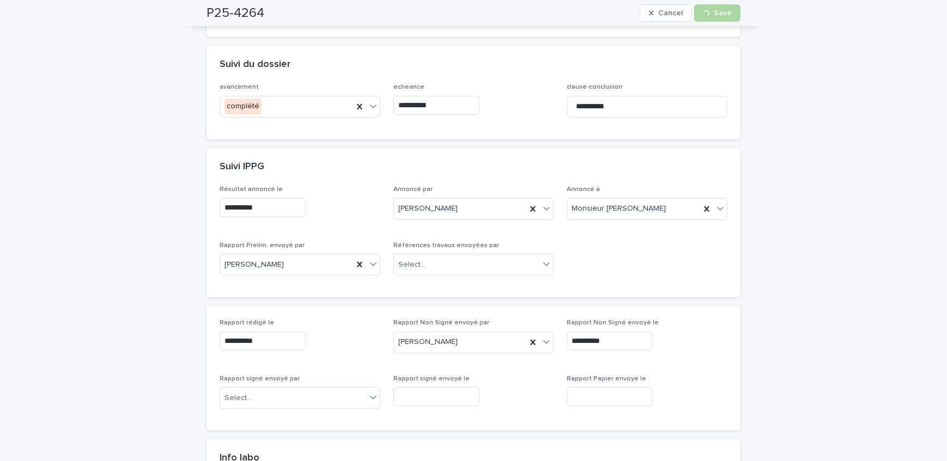
scroll to position [148, 0]
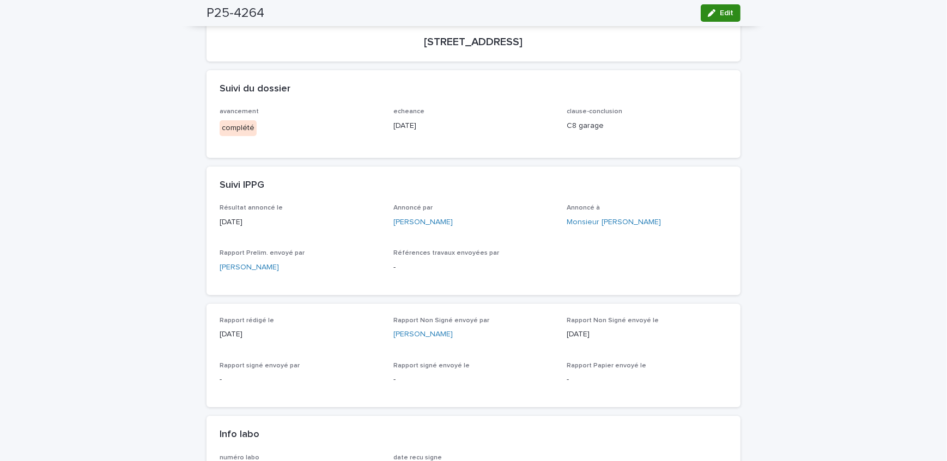
click at [722, 13] on span "Edit" at bounding box center [727, 13] width 14 height 8
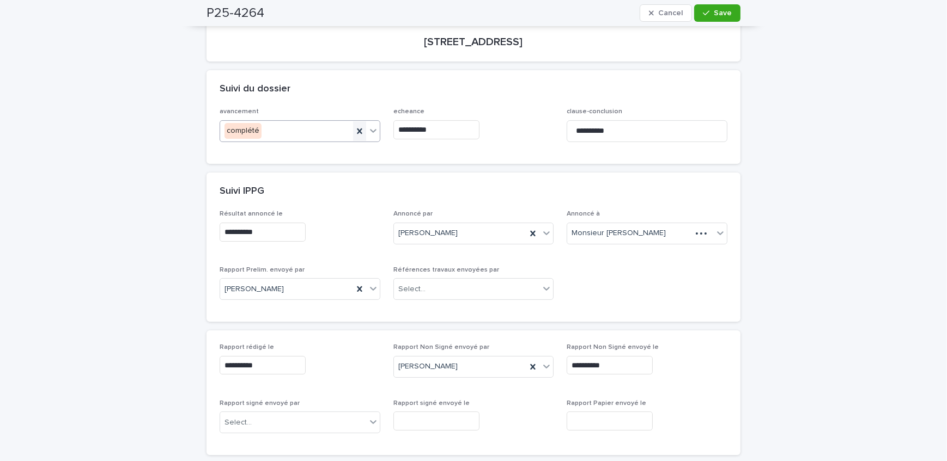
click at [357, 129] on icon at bounding box center [359, 131] width 5 height 5
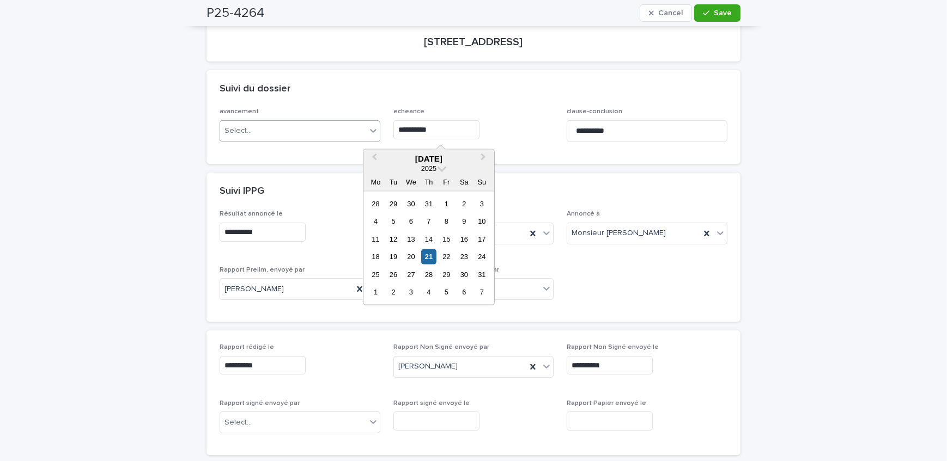
drag, startPoint x: 390, startPoint y: 128, endPoint x: 331, endPoint y: 132, distance: 59.0
click at [331, 132] on div "**********" at bounding box center [474, 129] width 508 height 42
click at [548, 93] on div "Suivi du dossier" at bounding box center [471, 89] width 503 height 12
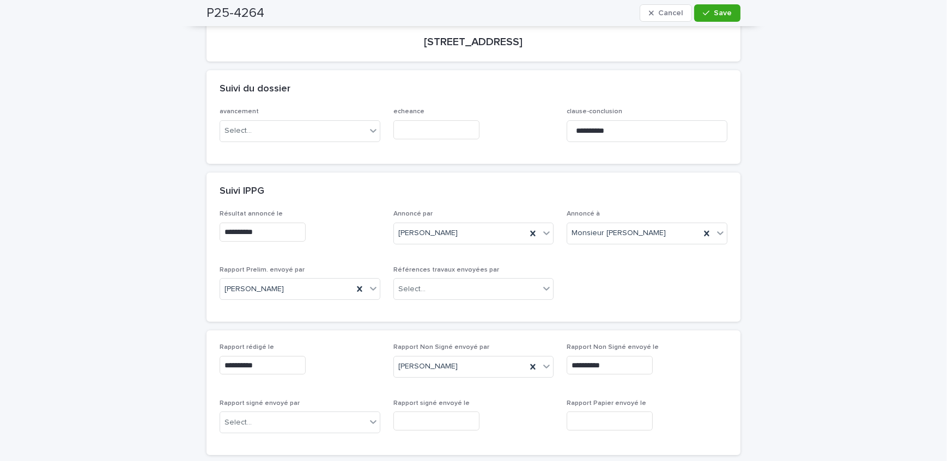
click at [710, 1] on div "P25-4264 Cancel Save" at bounding box center [473, 13] width 534 height 26
click at [713, 7] on button "Save" at bounding box center [717, 12] width 46 height 17
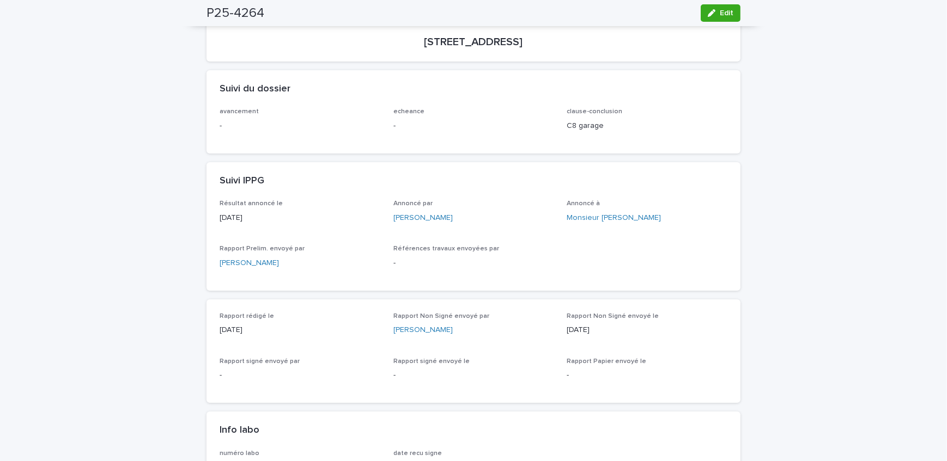
scroll to position [0, 0]
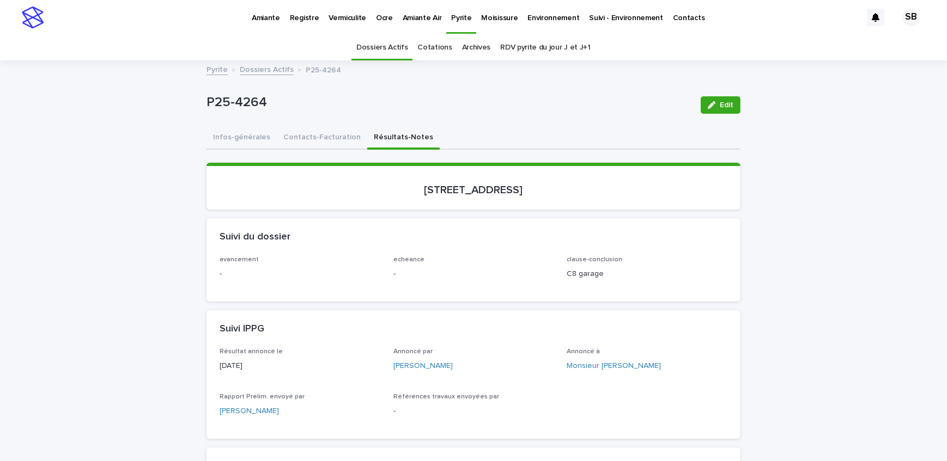
click at [257, 65] on link "Dossiers Actifs" at bounding box center [267, 69] width 54 height 13
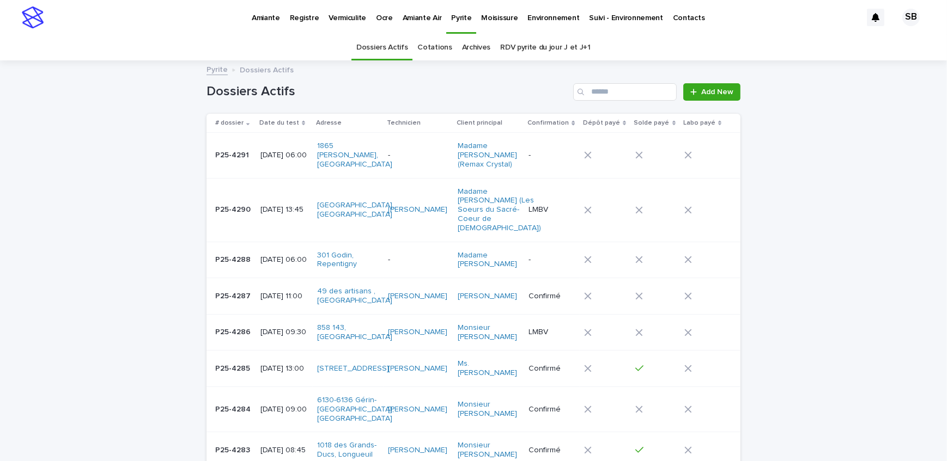
scroll to position [34, 0]
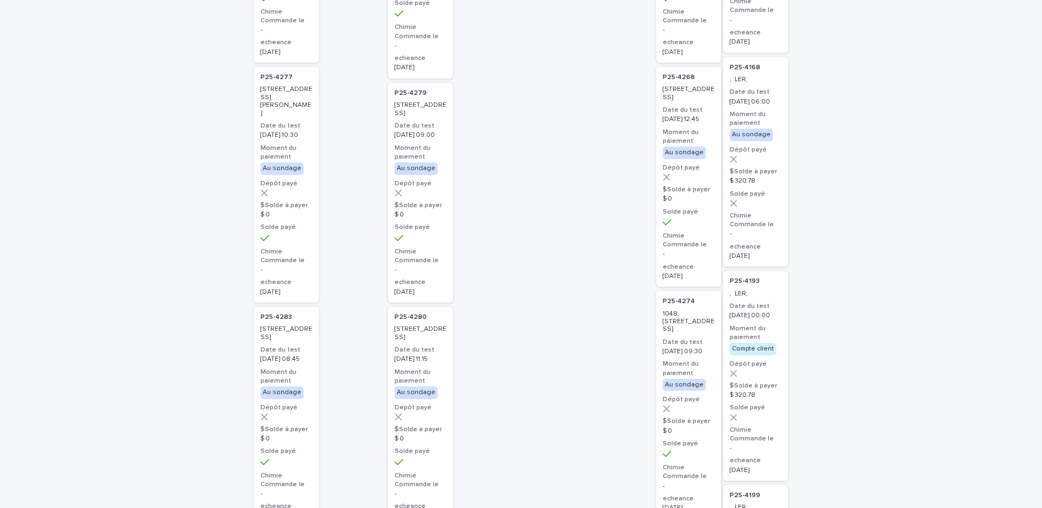
scroll to position [327, 0]
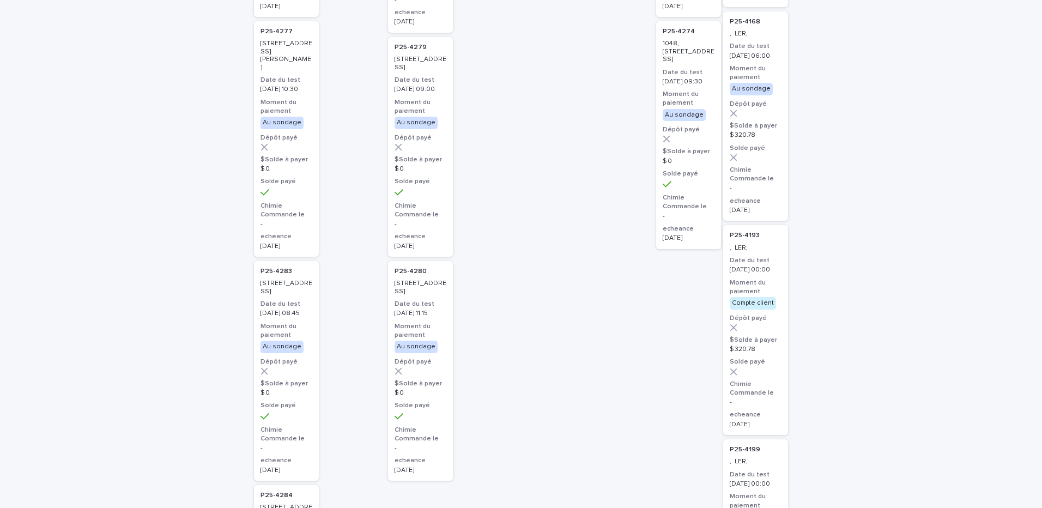
drag, startPoint x: 102, startPoint y: 168, endPoint x: 94, endPoint y: 46, distance: 122.9
click at [102, 168] on div "Loading... Saving… Loading... Saving… tache Pyrite Add New Send to... Send to..…" at bounding box center [521, 482] width 1042 height 1549
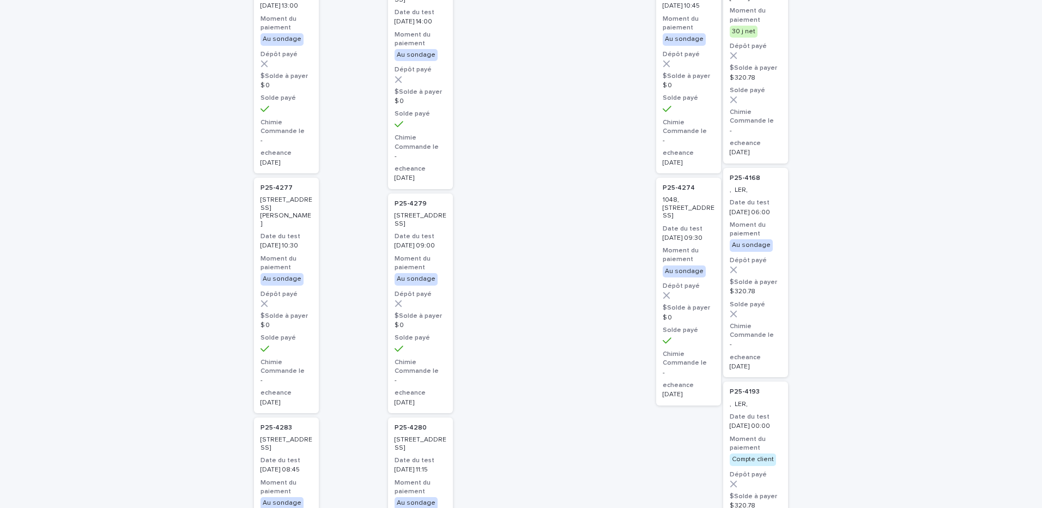
scroll to position [109, 0]
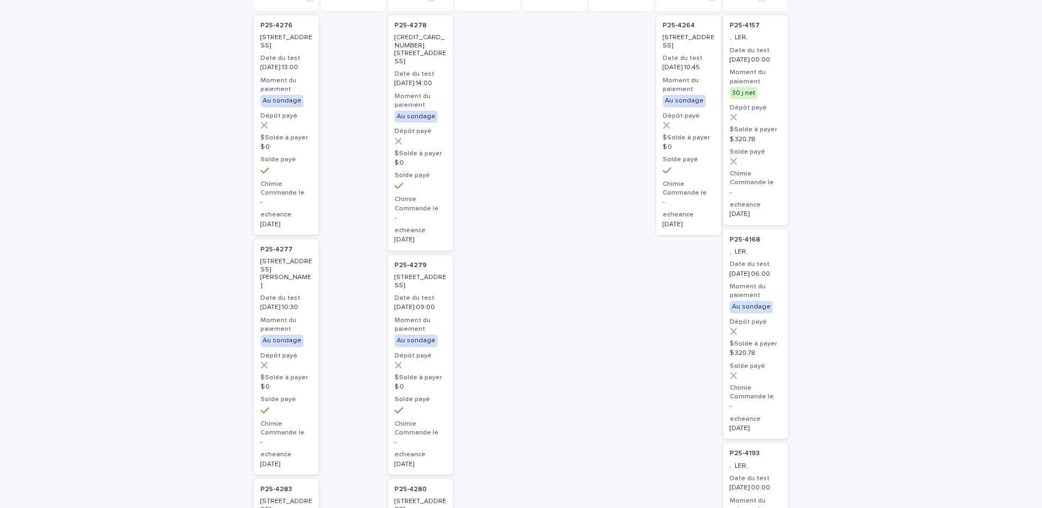
drag, startPoint x: 112, startPoint y: 137, endPoint x: 144, endPoint y: 89, distance: 57.3
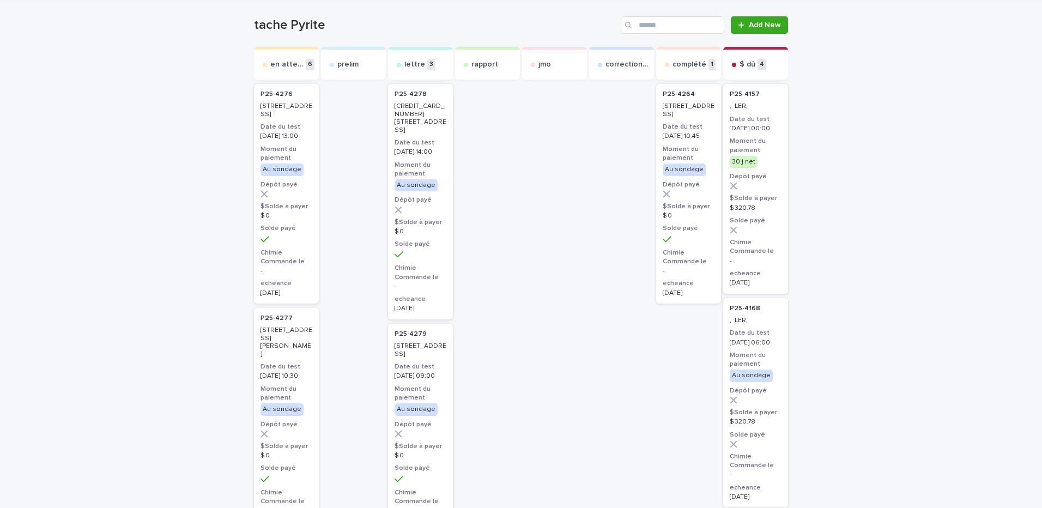
scroll to position [0, 0]
